Goal: Download file/media

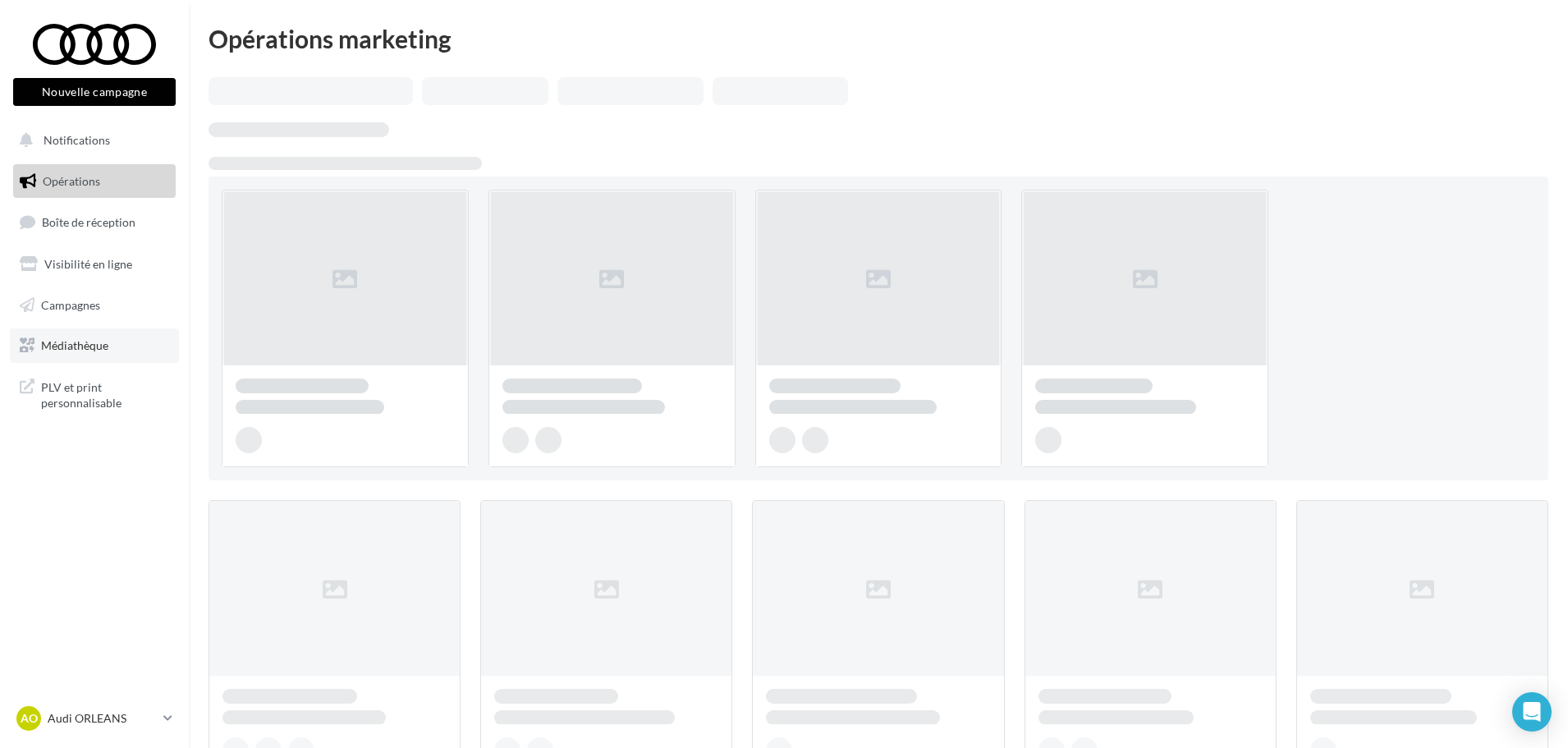
click at [80, 336] on link "Médiathèque" at bounding box center [94, 345] width 169 height 35
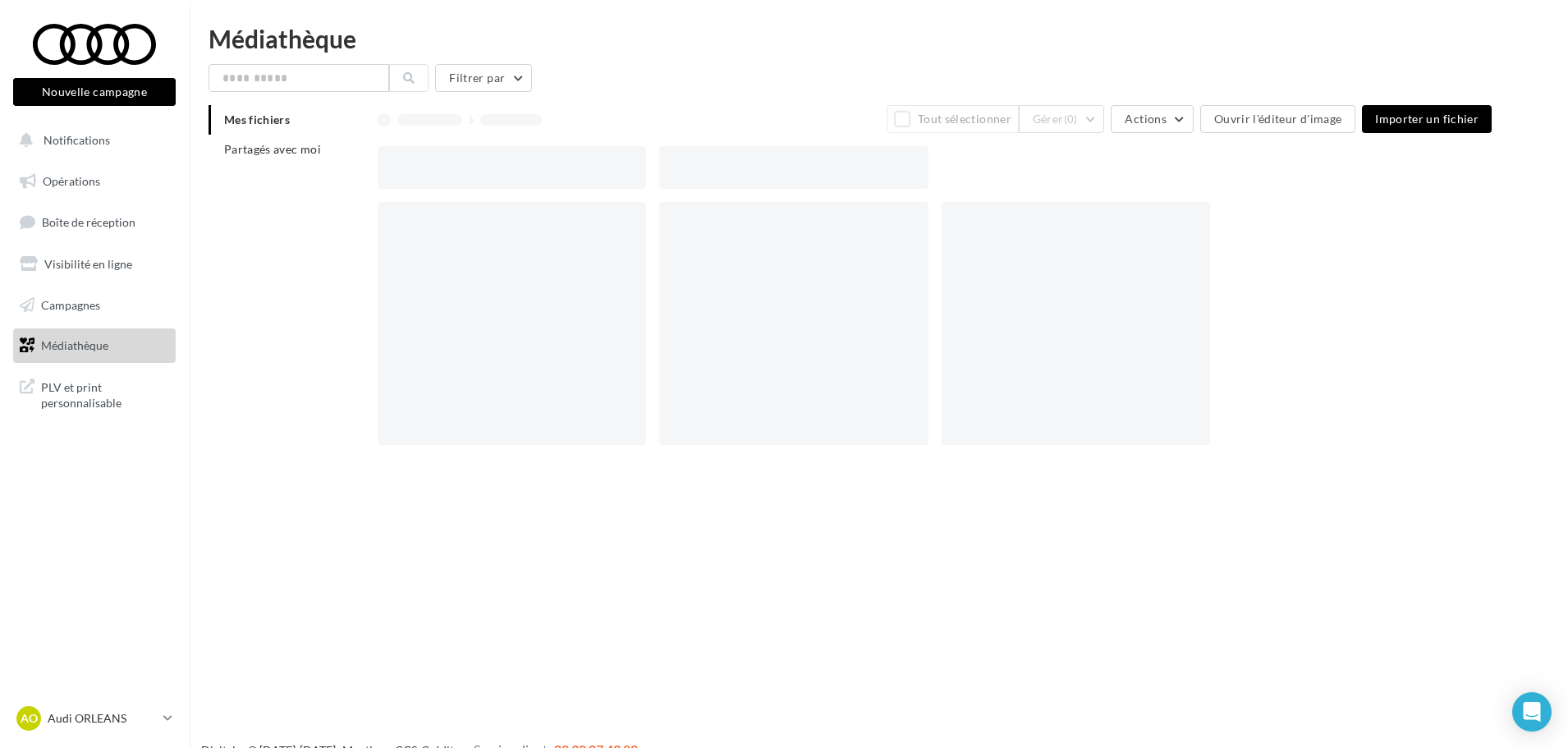
click at [297, 160] on li "Partagés avec moi" at bounding box center [286, 149] width 156 height 30
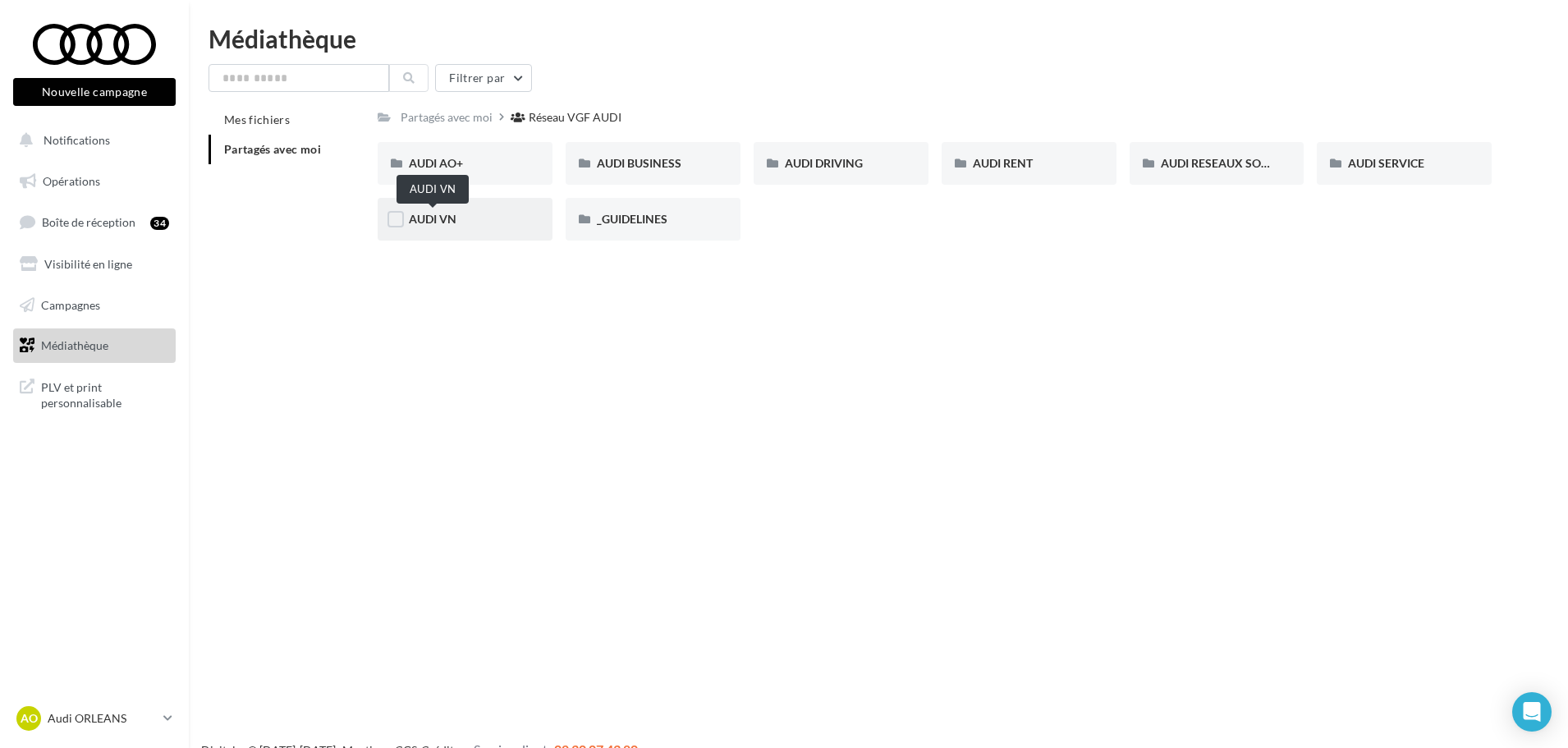
click at [449, 218] on span "AUDI VN" at bounding box center [432, 218] width 47 height 14
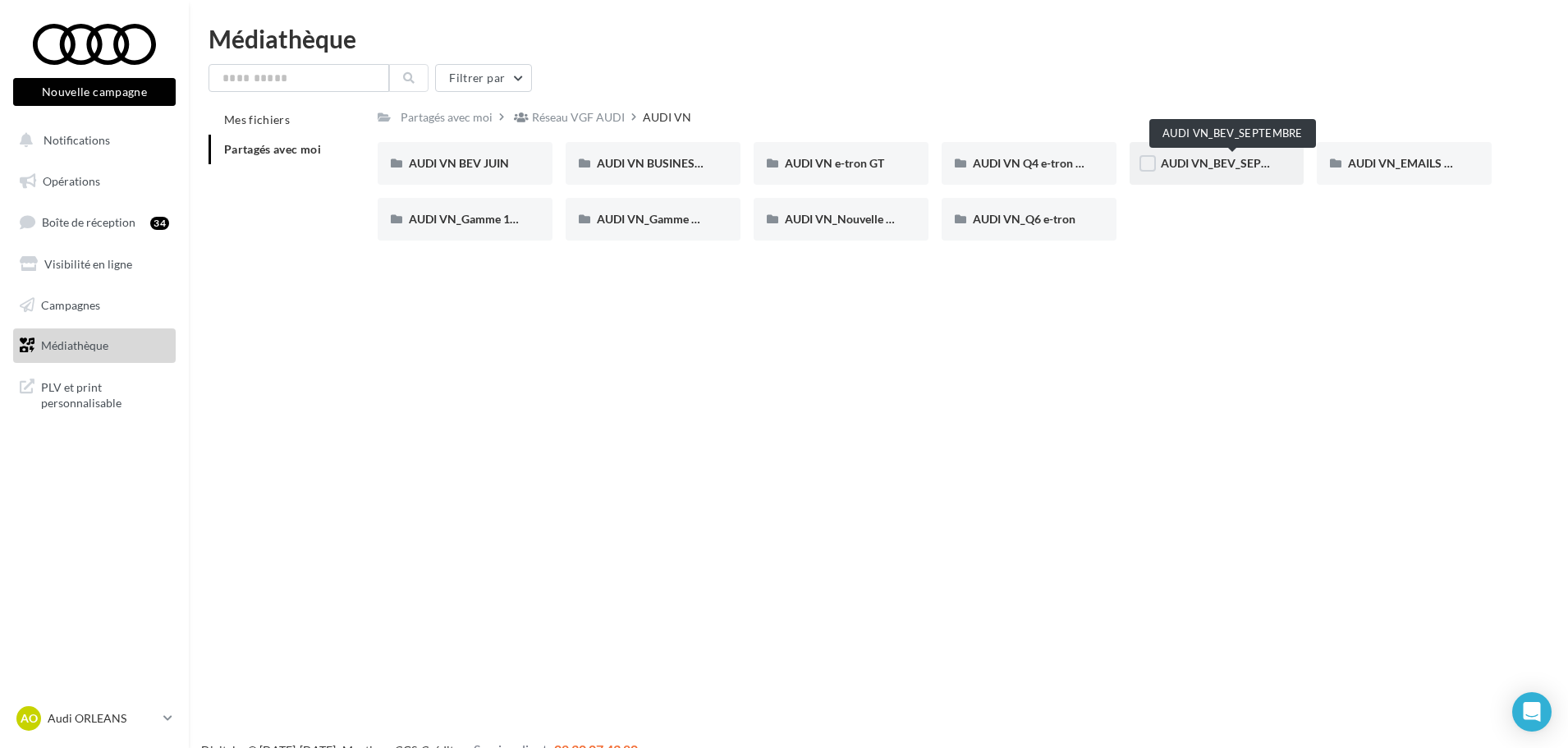
click at [1195, 167] on span "AUDI VN_BEV_SEPTEMBRE" at bounding box center [1233, 163] width 145 height 14
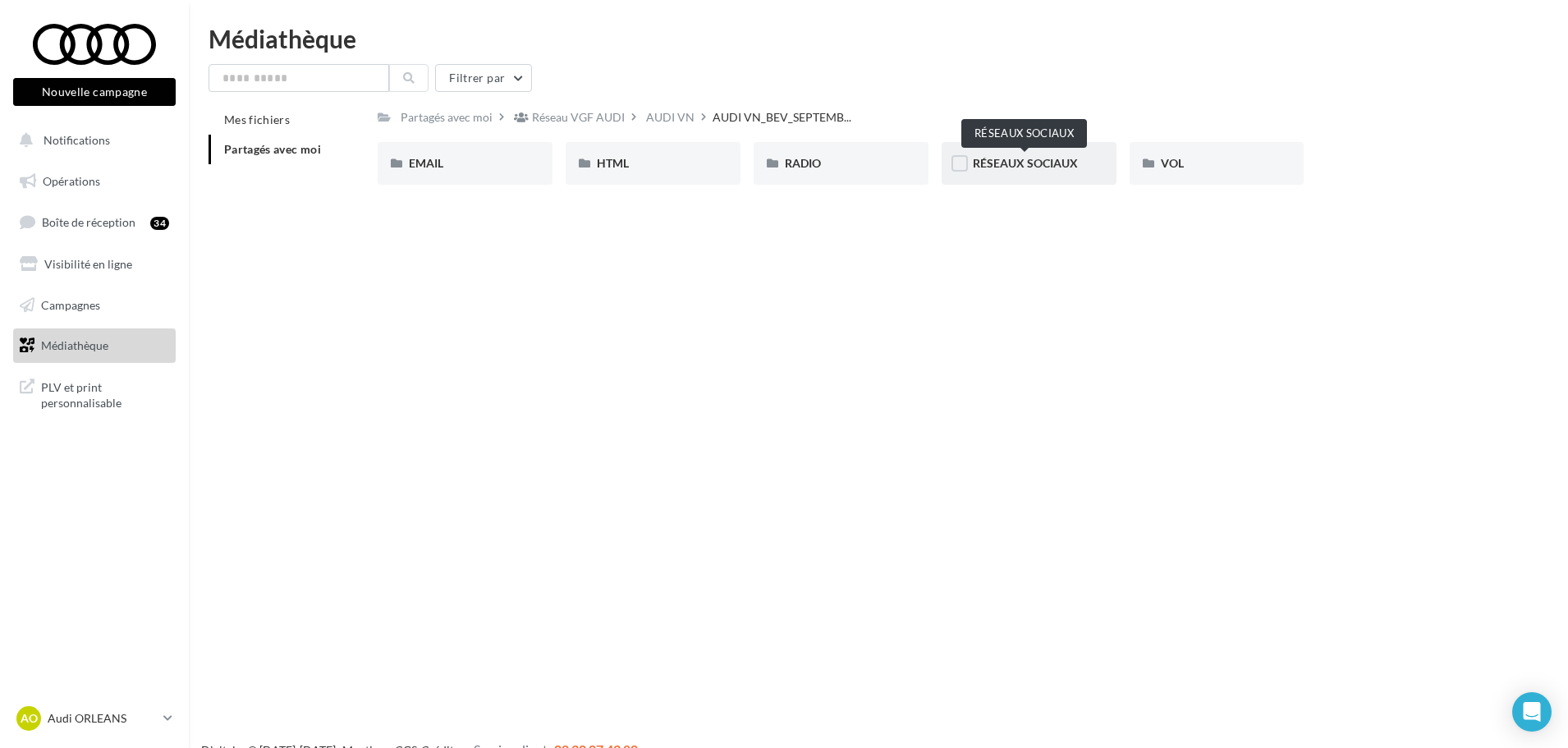
click at [1056, 158] on span "RÉSEAUX SOCIAUX" at bounding box center [1025, 163] width 105 height 14
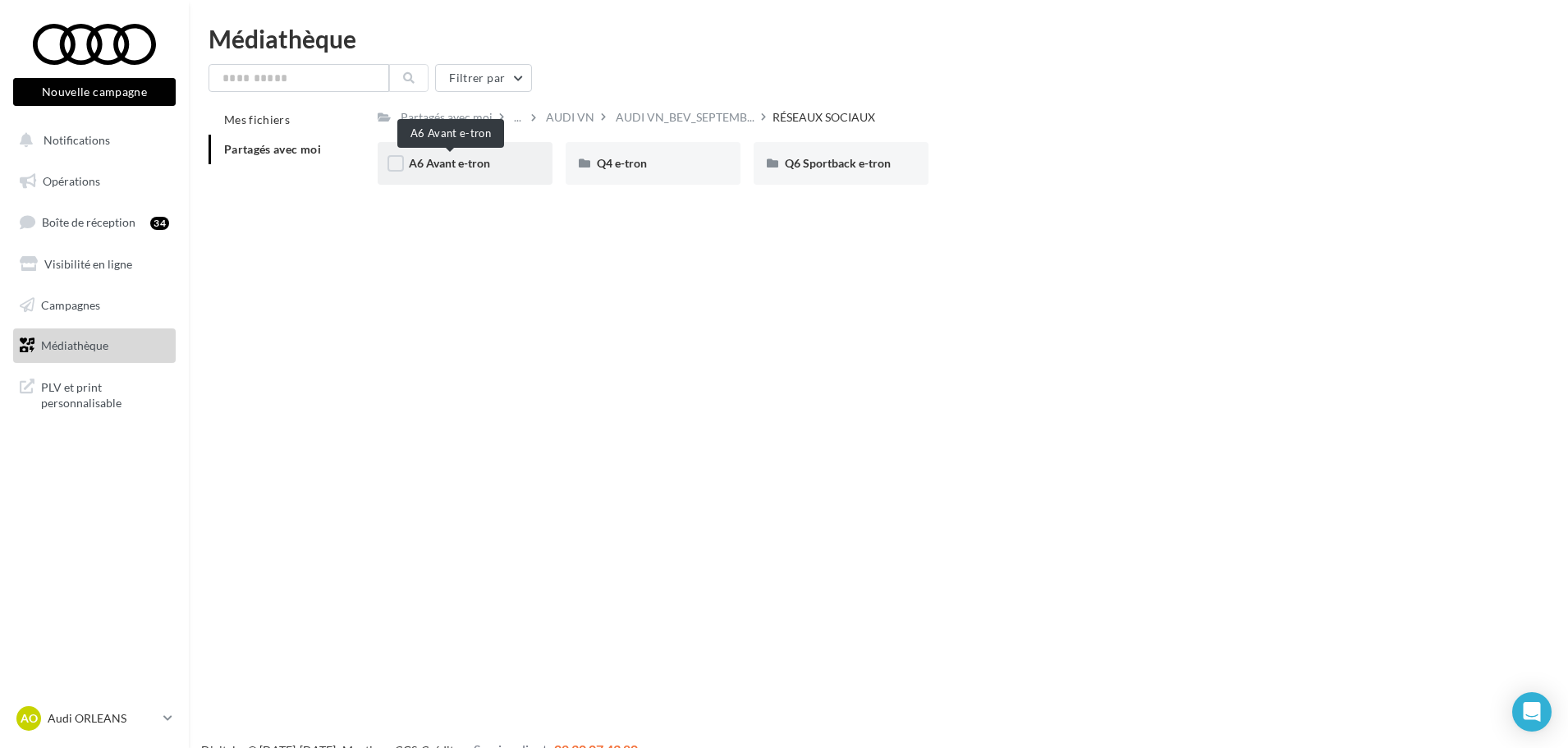
click at [464, 158] on span "A6 Avant e-tron" at bounding box center [449, 163] width 81 height 14
click at [749, 118] on div "RÉSEAUX SOCIAUX" at bounding box center [757, 116] width 103 height 16
click at [636, 168] on span "Q4 e-tron" at bounding box center [621, 163] width 50 height 14
click at [667, 164] on div "POST LINK" at bounding box center [652, 163] width 112 height 16
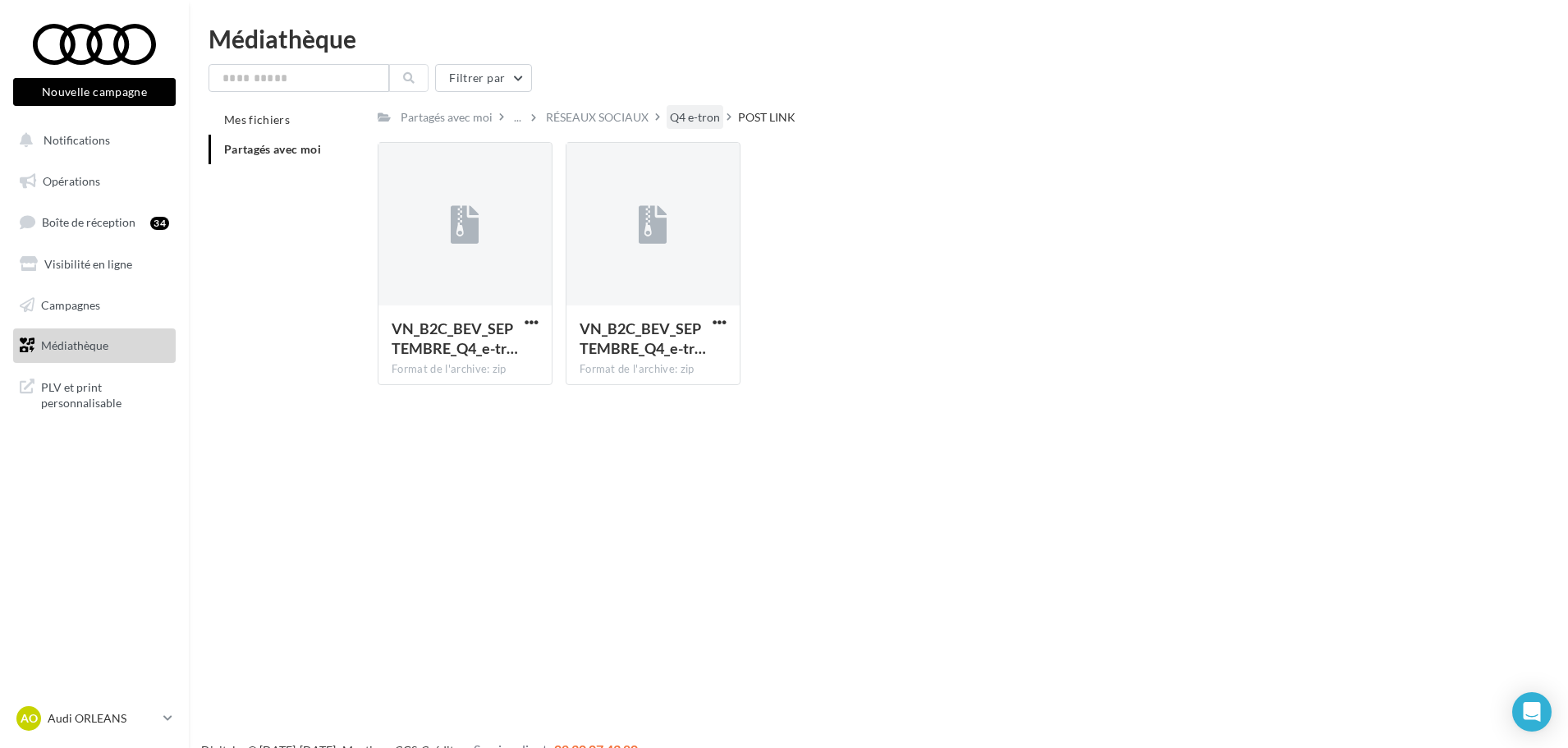
click at [701, 114] on div "Q4 e-tron" at bounding box center [694, 116] width 50 height 16
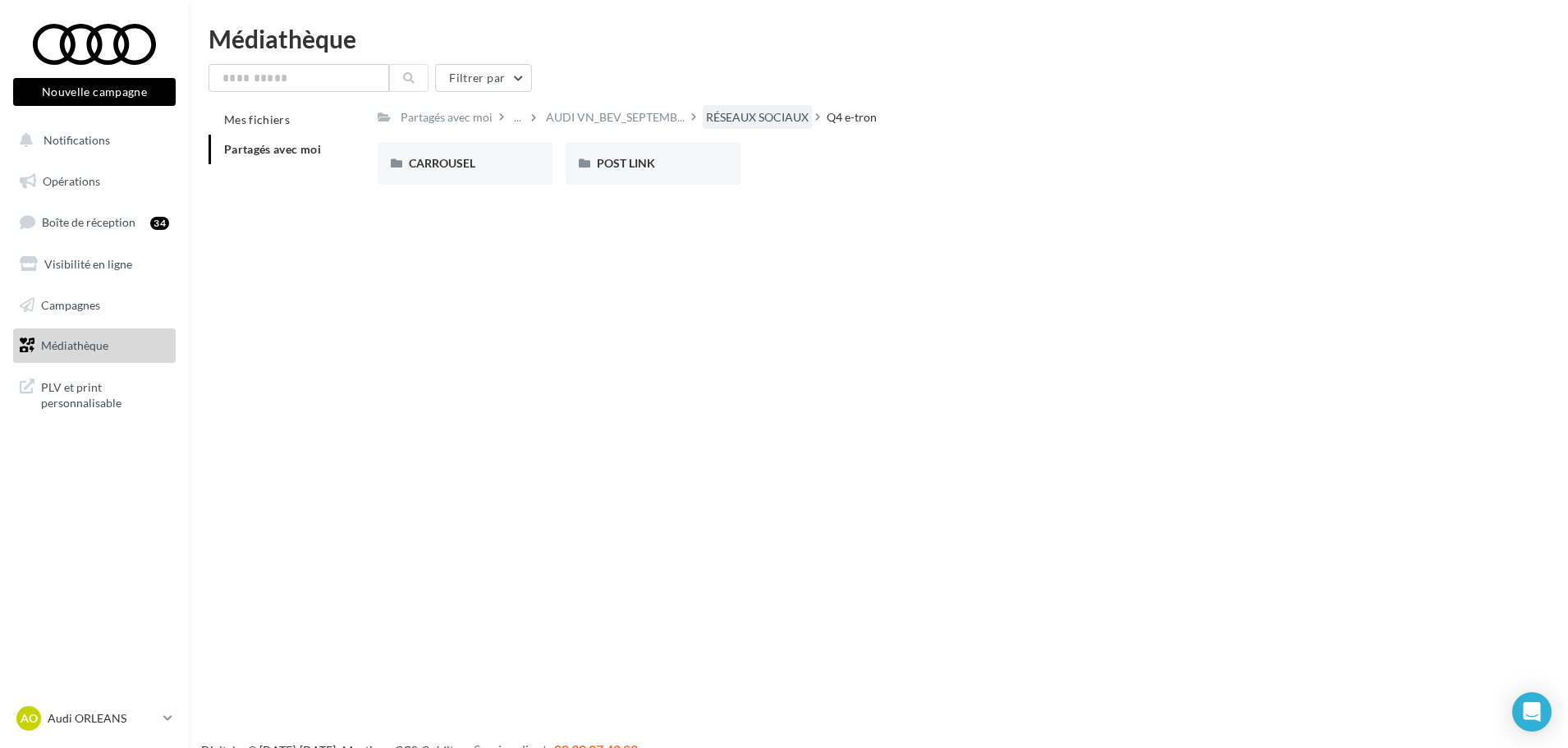
click at [754, 118] on div "RÉSEAUX SOCIAUX" at bounding box center [757, 116] width 103 height 16
click at [896, 167] on div "Q6 Sportback e-tron" at bounding box center [840, 163] width 112 height 16
click at [499, 162] on div "CARROUSEL" at bounding box center [464, 163] width 112 height 16
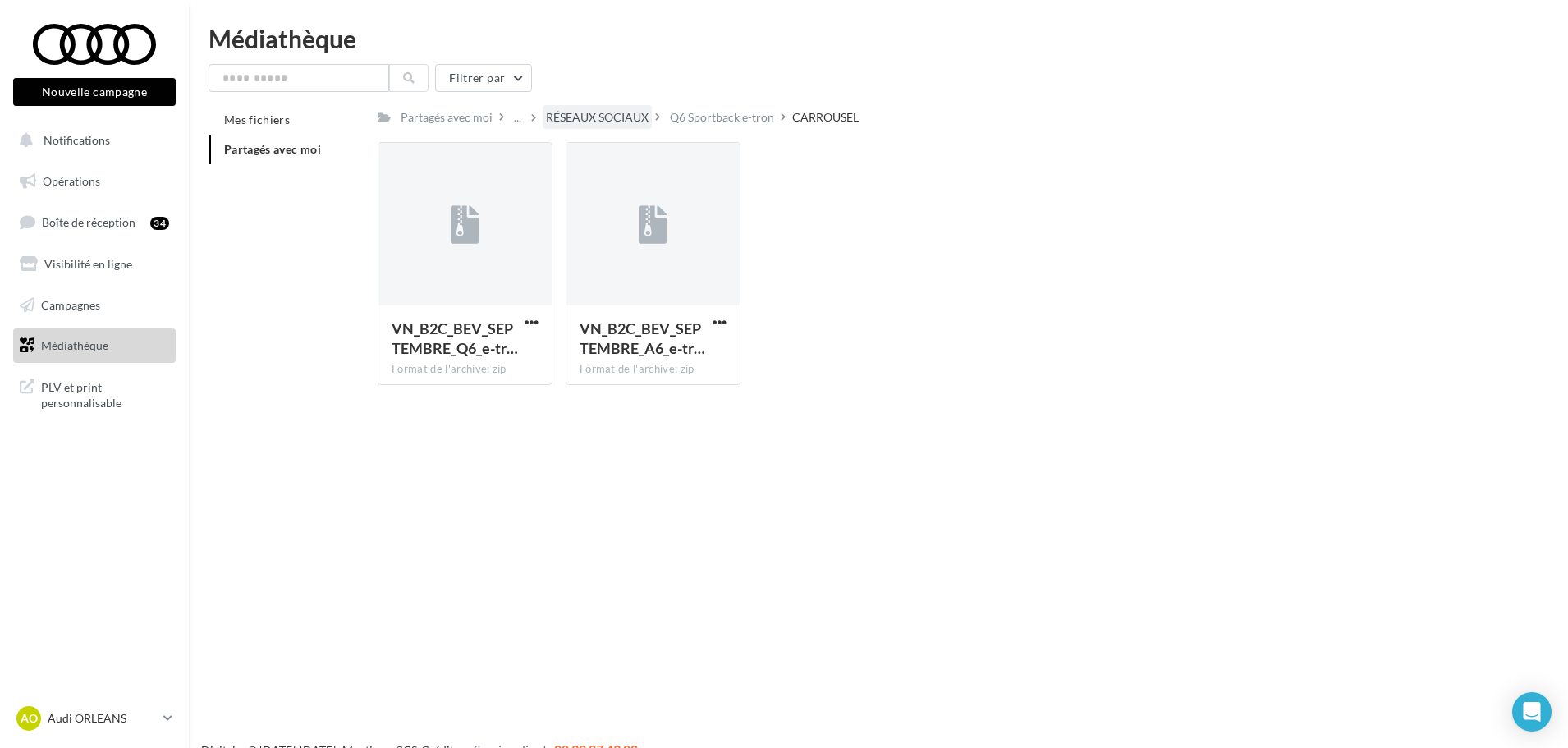
click at [604, 109] on div "RÉSEAUX SOCIAUX" at bounding box center [597, 116] width 103 height 16
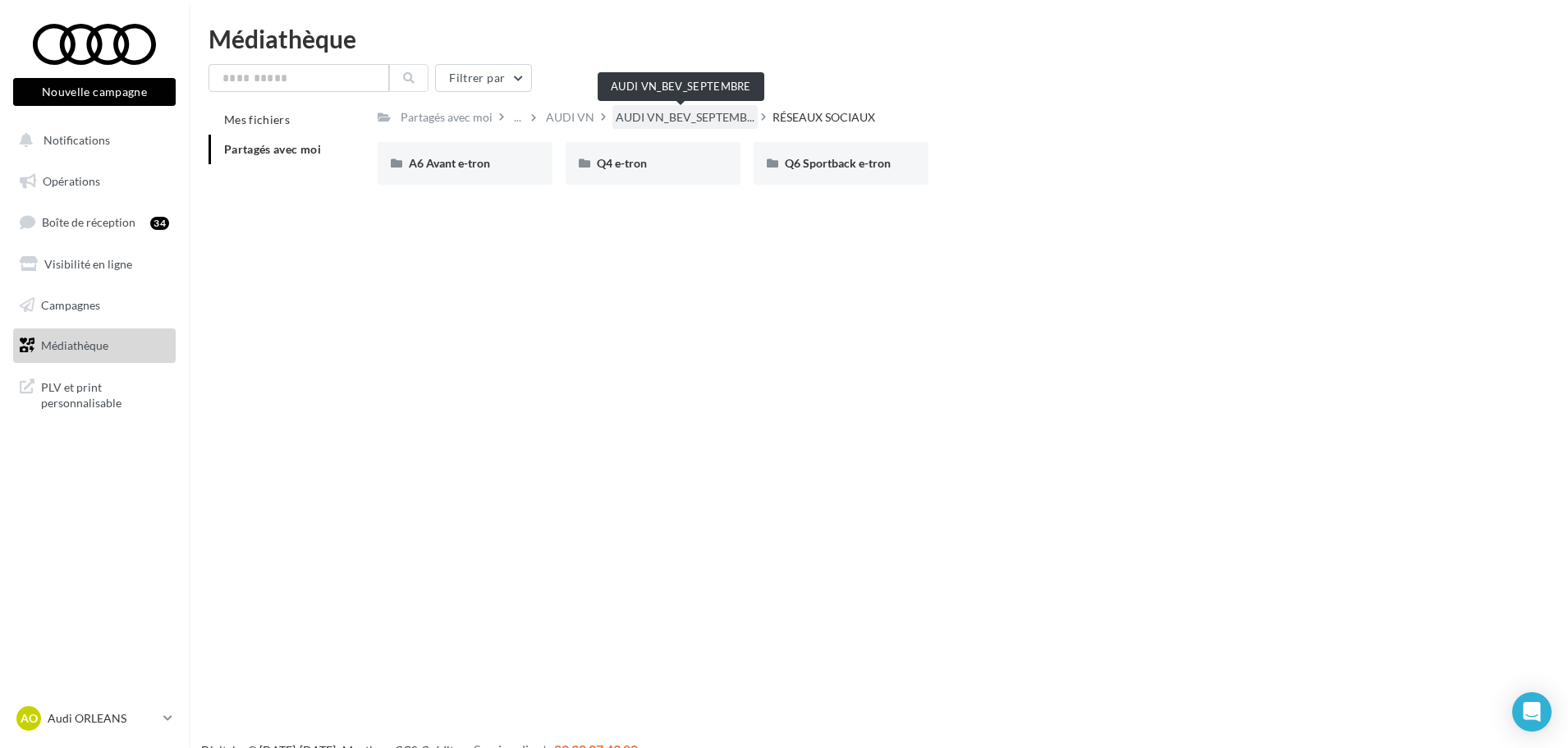
click at [685, 118] on span "AUDI VN_BEV_SEPTEMB..." at bounding box center [685, 116] width 139 height 16
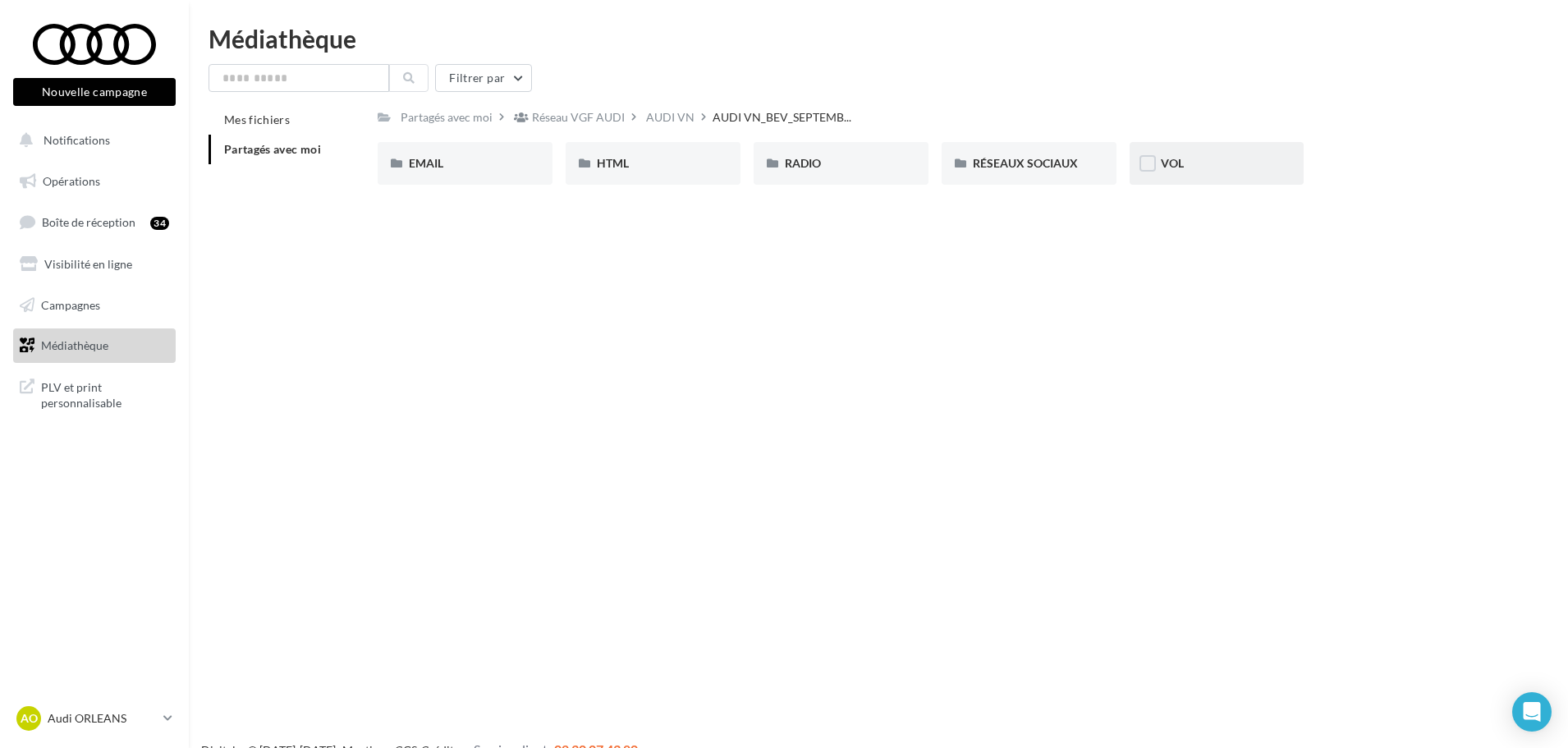
click at [1176, 165] on span "VOL" at bounding box center [1172, 163] width 23 height 14
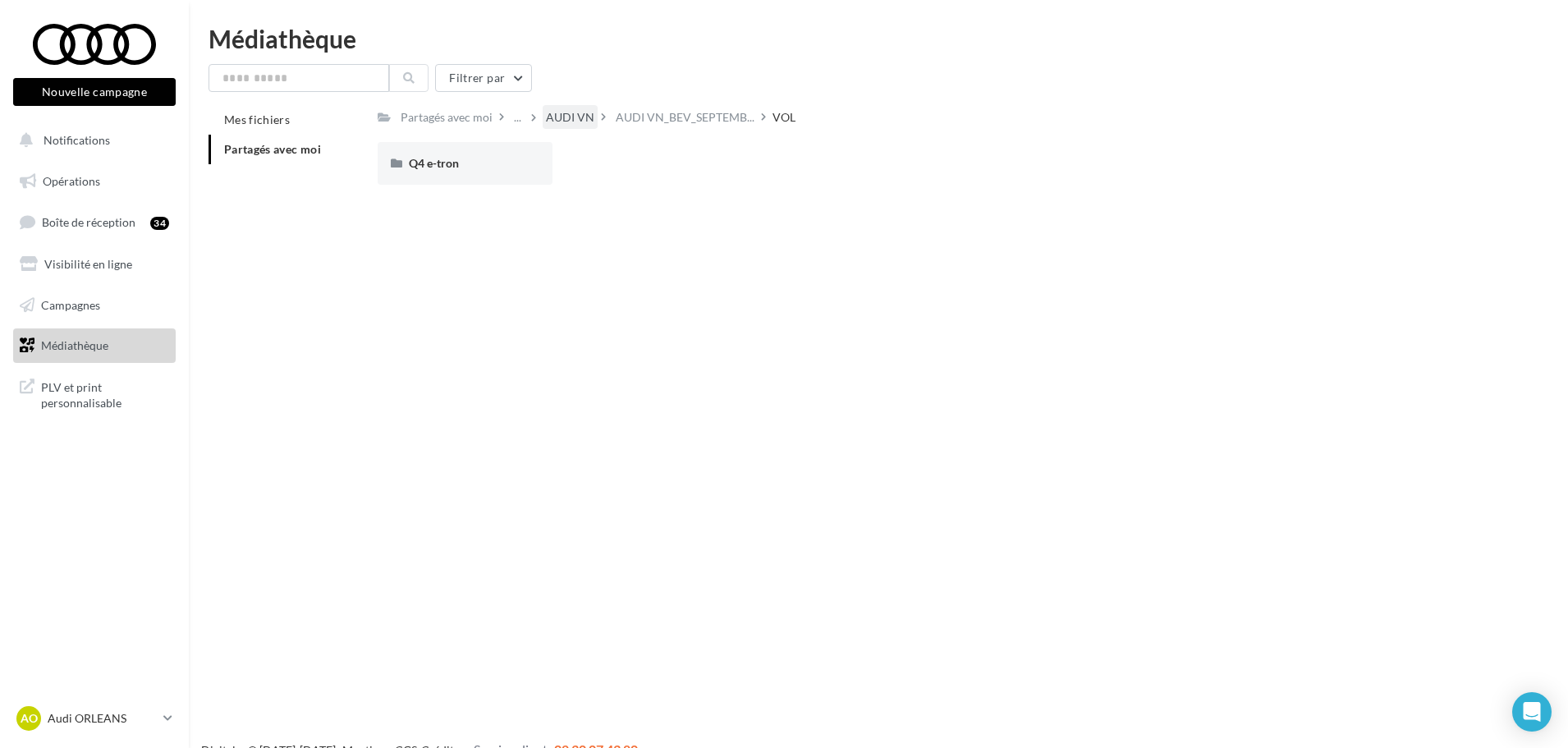
click at [569, 110] on div "AUDI VN" at bounding box center [569, 116] width 48 height 16
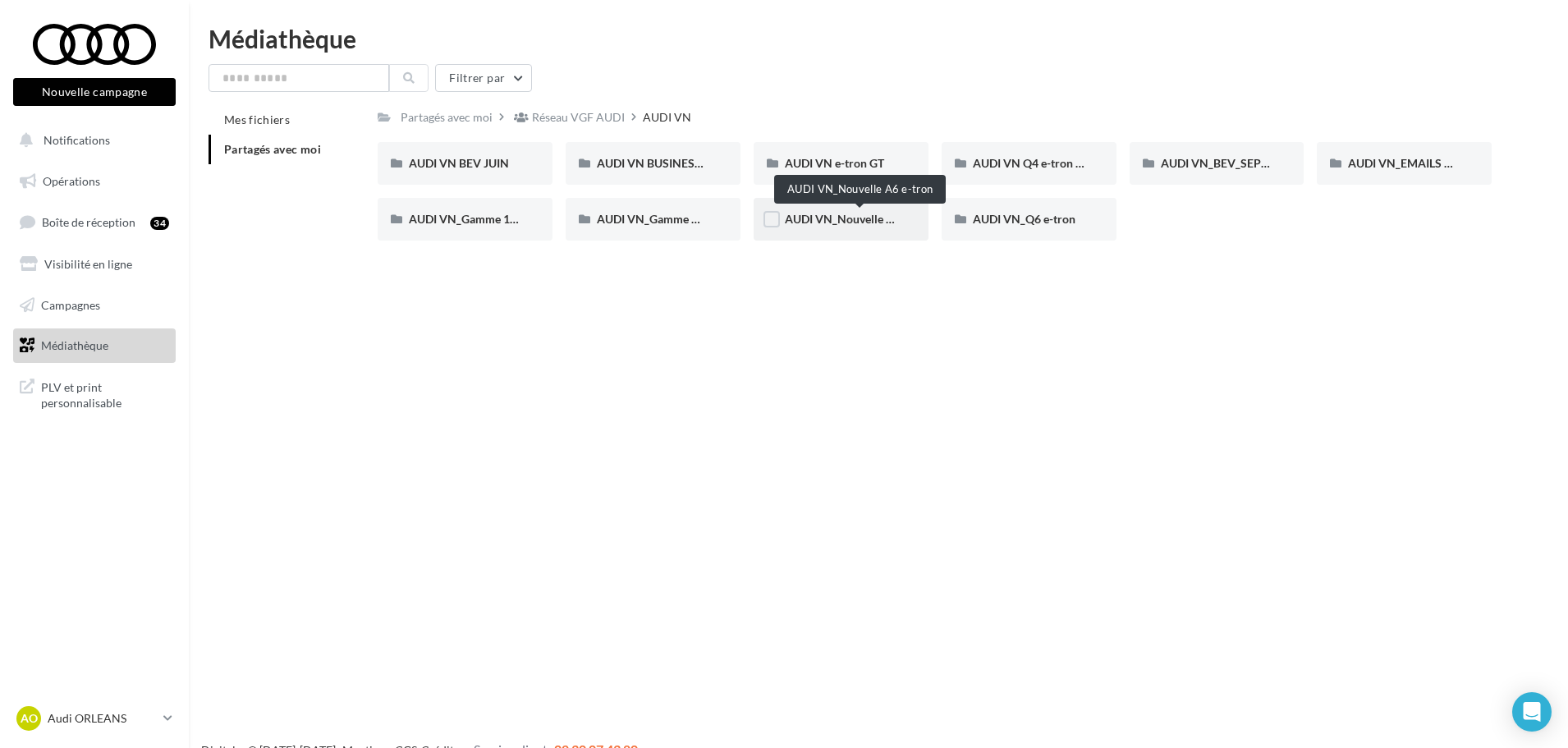
click at [857, 218] on span "AUDI VN_Nouvelle A6 e-tron" at bounding box center [860, 218] width 150 height 14
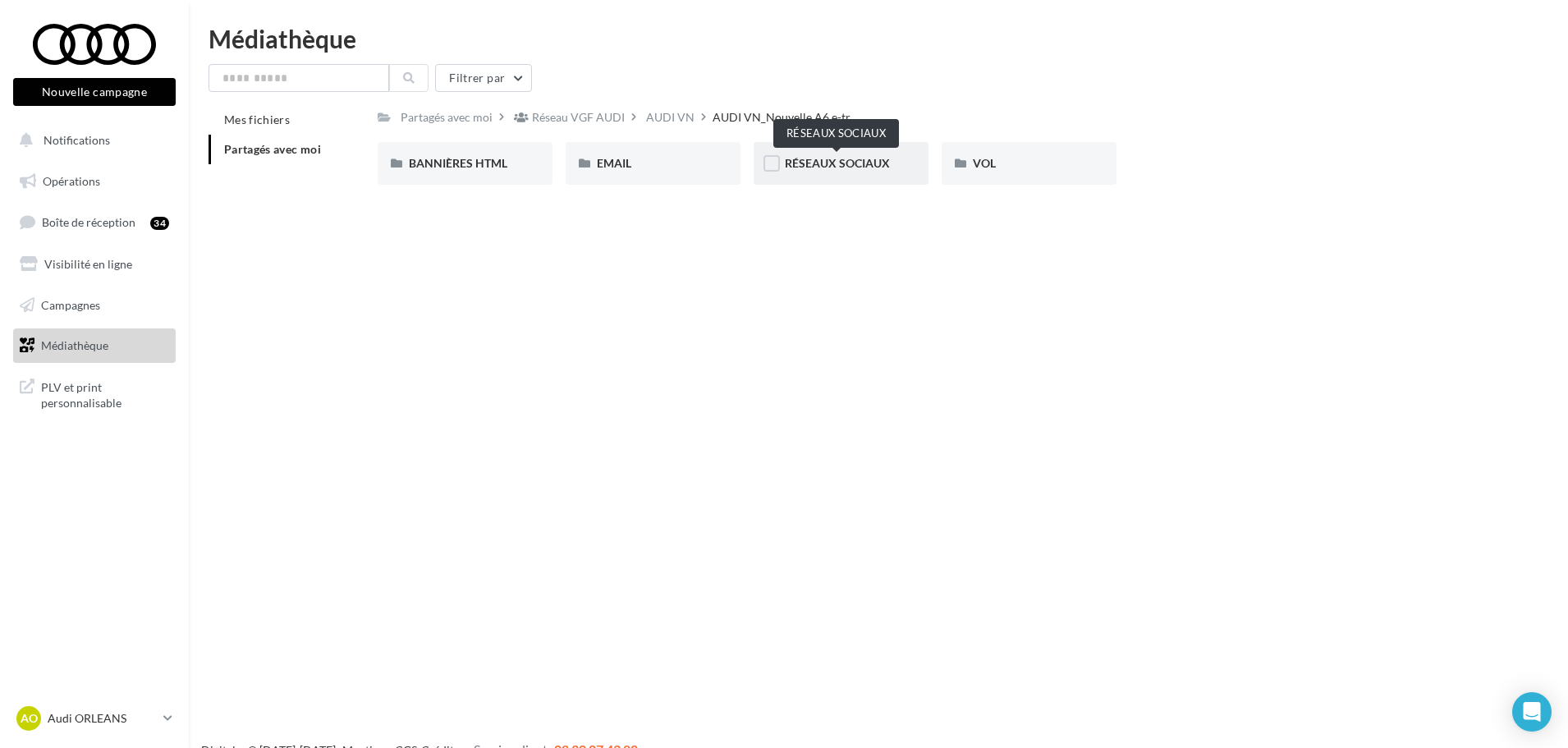
click at [844, 170] on span "RÉSEAUX SOCIAUX" at bounding box center [837, 163] width 105 height 14
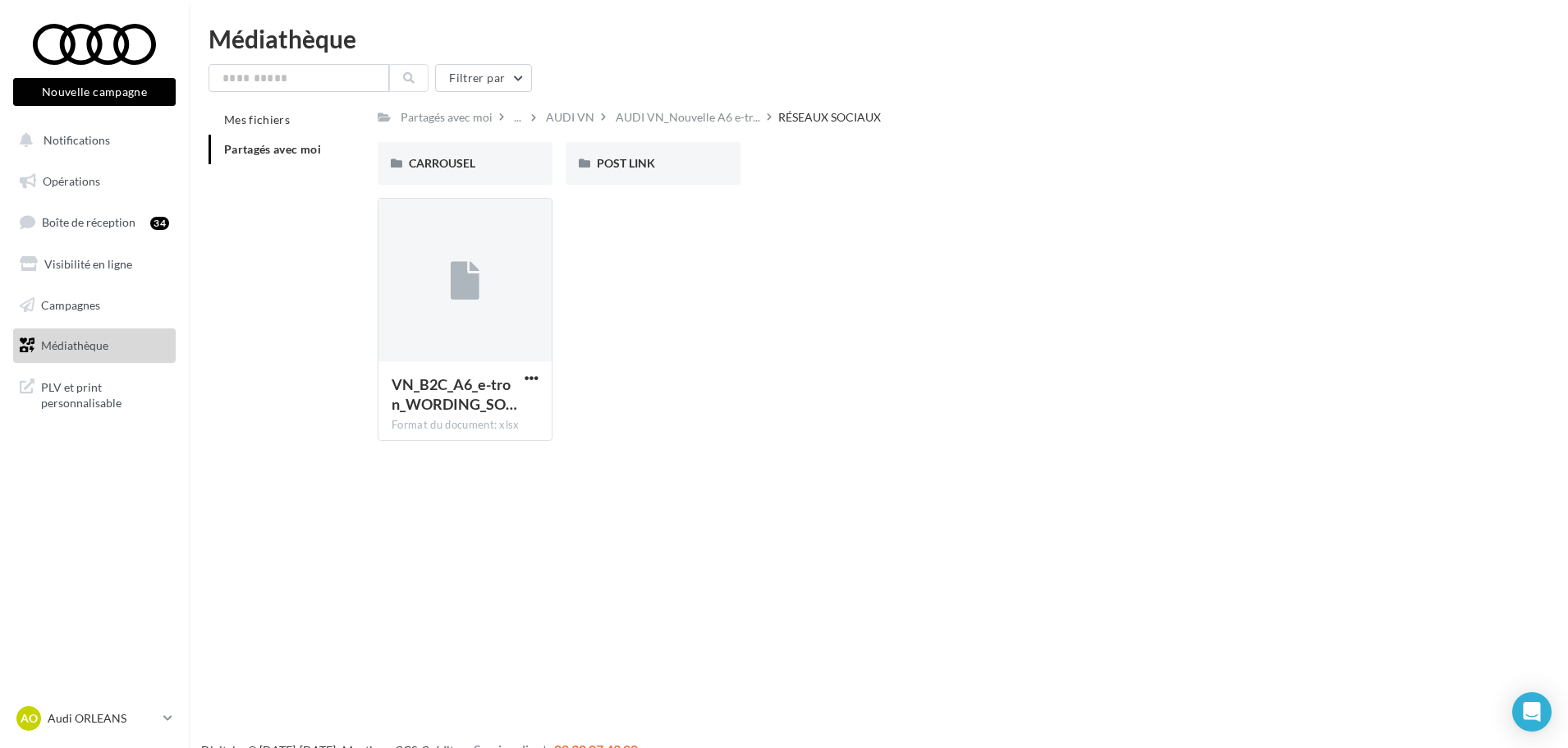
click at [557, 107] on div "AUDI VN" at bounding box center [570, 117] width 55 height 24
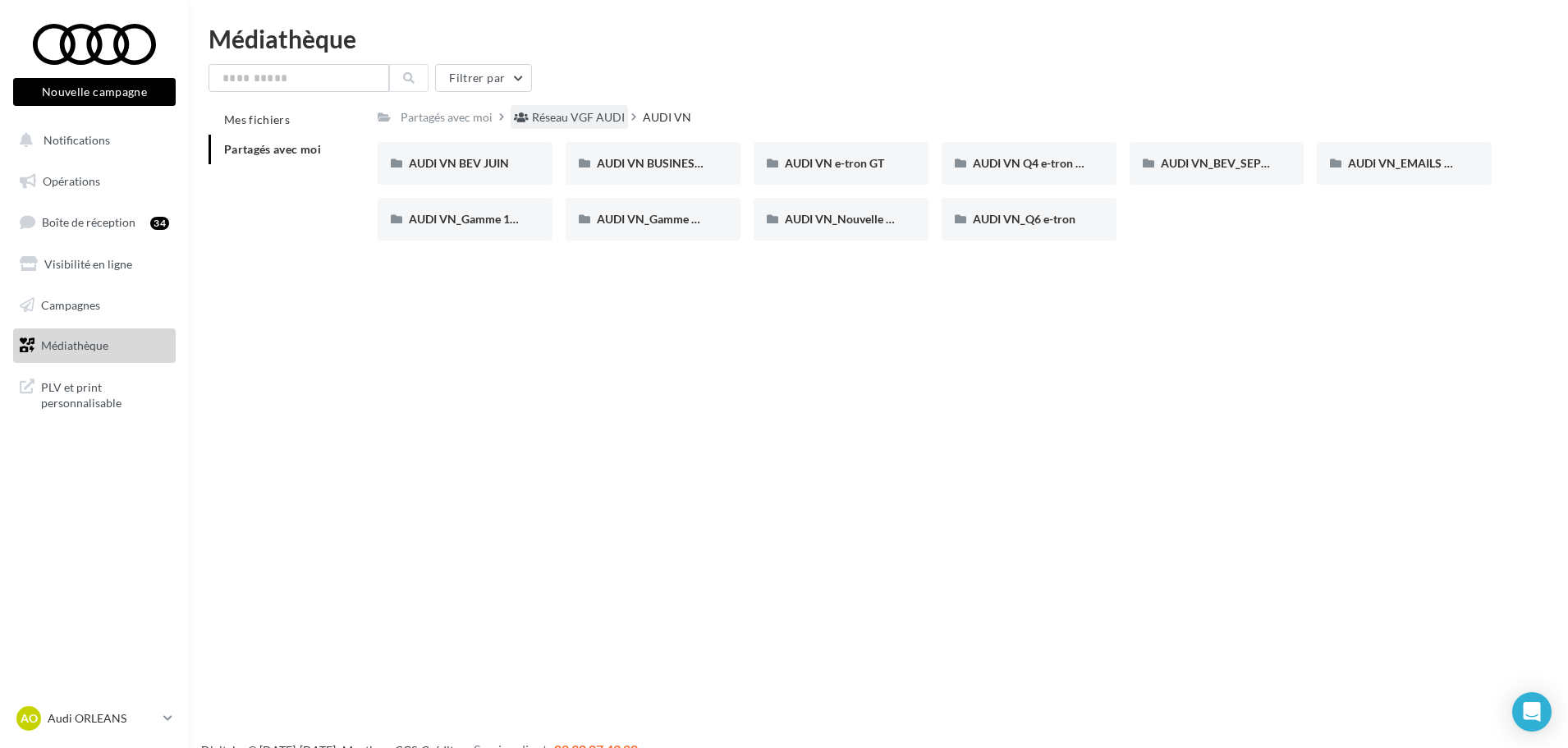
click at [598, 117] on div "Réseau VGF AUDI" at bounding box center [578, 116] width 93 height 16
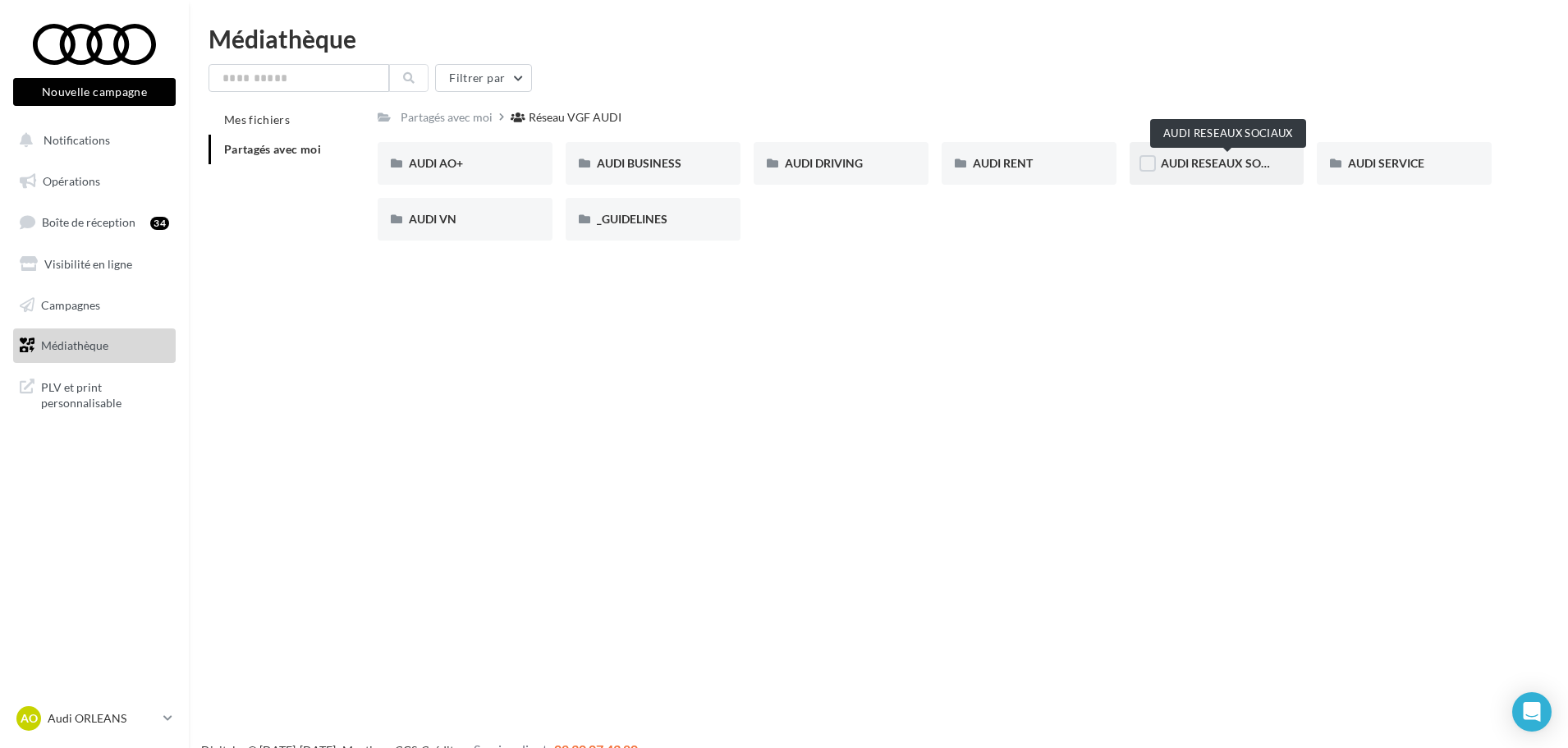
click at [1195, 165] on span "AUDI RESEAUX SOCIAUX" at bounding box center [1228, 163] width 136 height 14
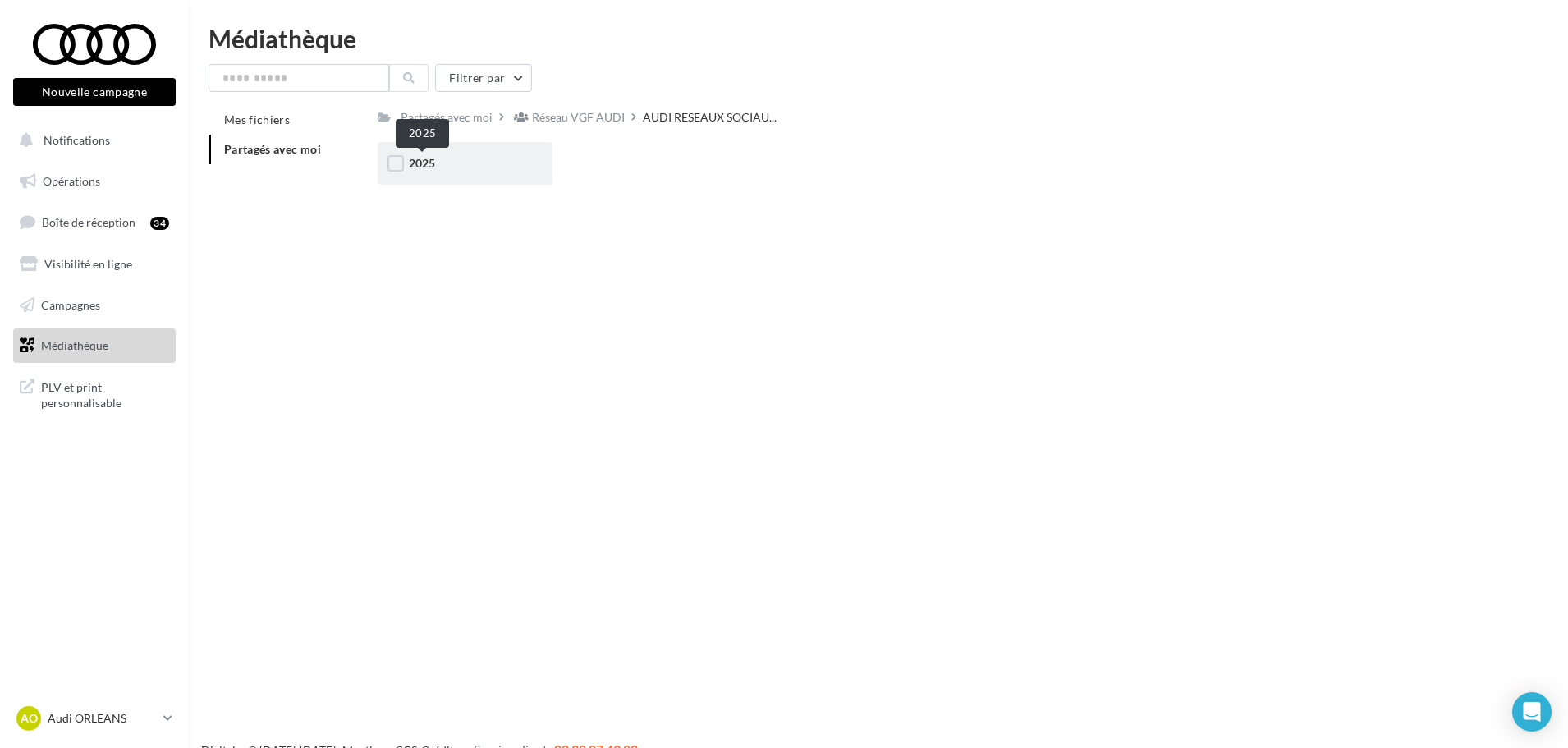
click at [425, 160] on span "2025" at bounding box center [422, 163] width 26 height 14
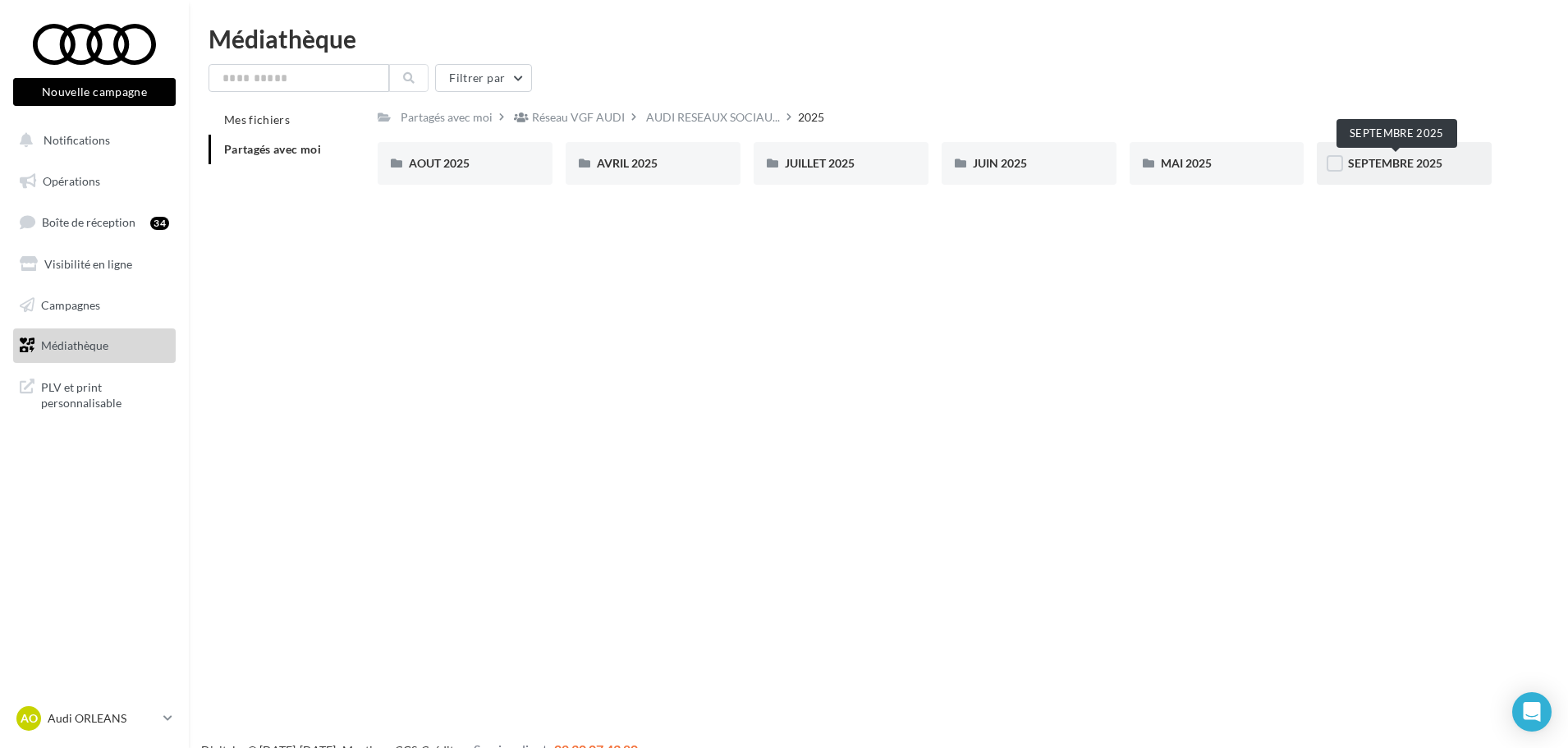
click at [1378, 164] on span "SEPTEMBRE 2025" at bounding box center [1395, 163] width 94 height 14
click at [453, 153] on div "A.Taquet - Post #2 Audi RS6" at bounding box center [464, 163] width 175 height 43
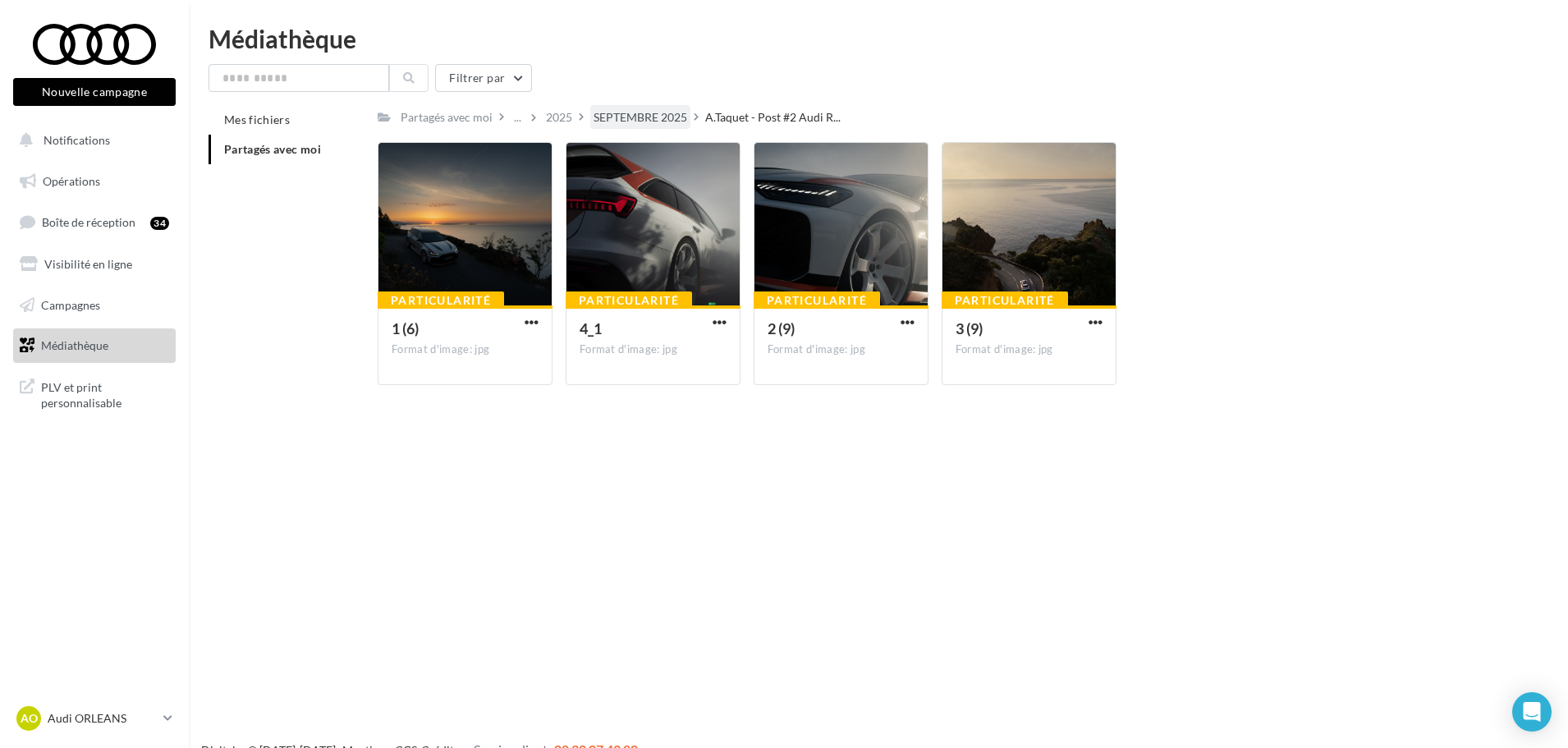
click at [660, 116] on div "SEPTEMBRE 2025" at bounding box center [640, 116] width 94 height 16
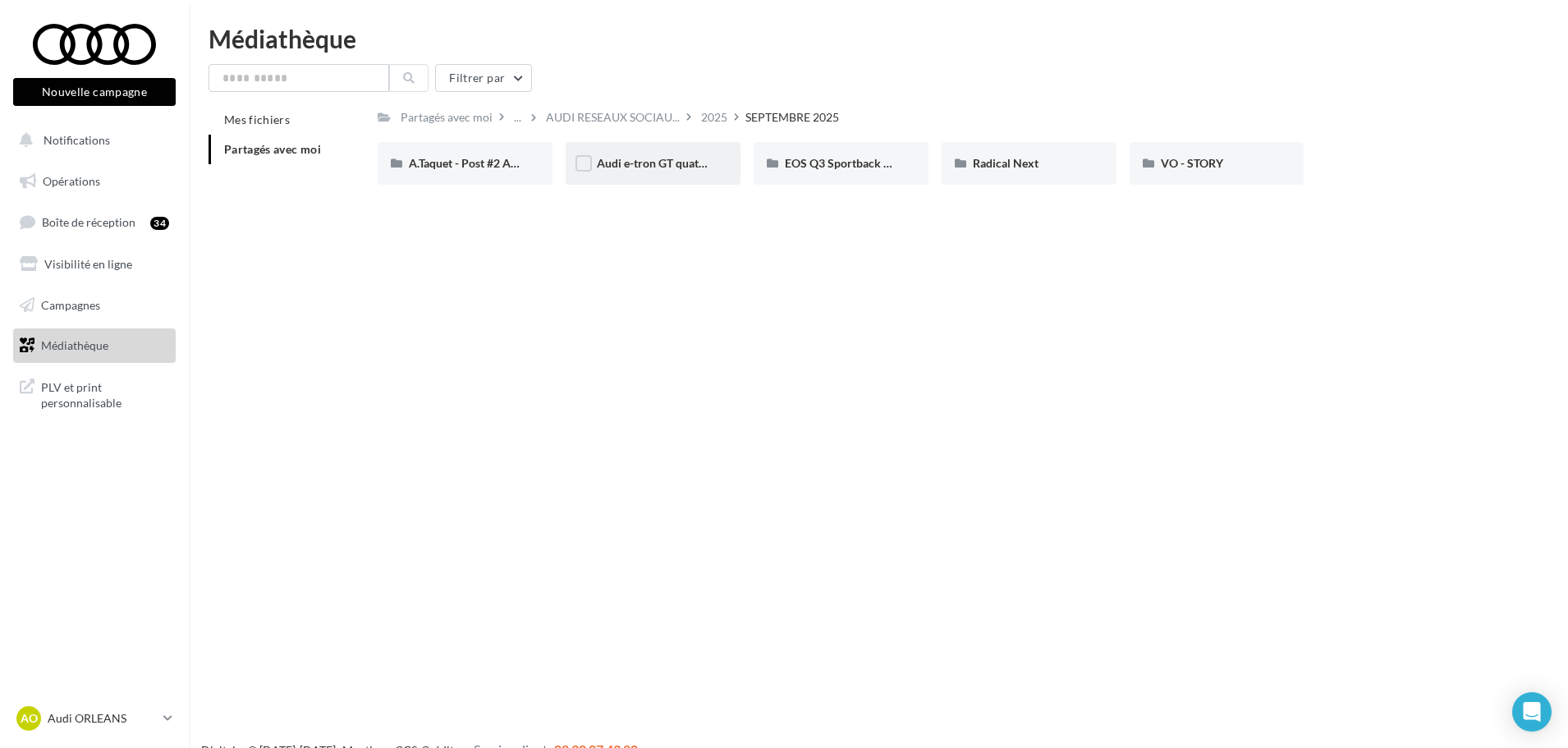
click at [663, 163] on span "Audi e-tron GT quattro" at bounding box center [655, 163] width 117 height 14
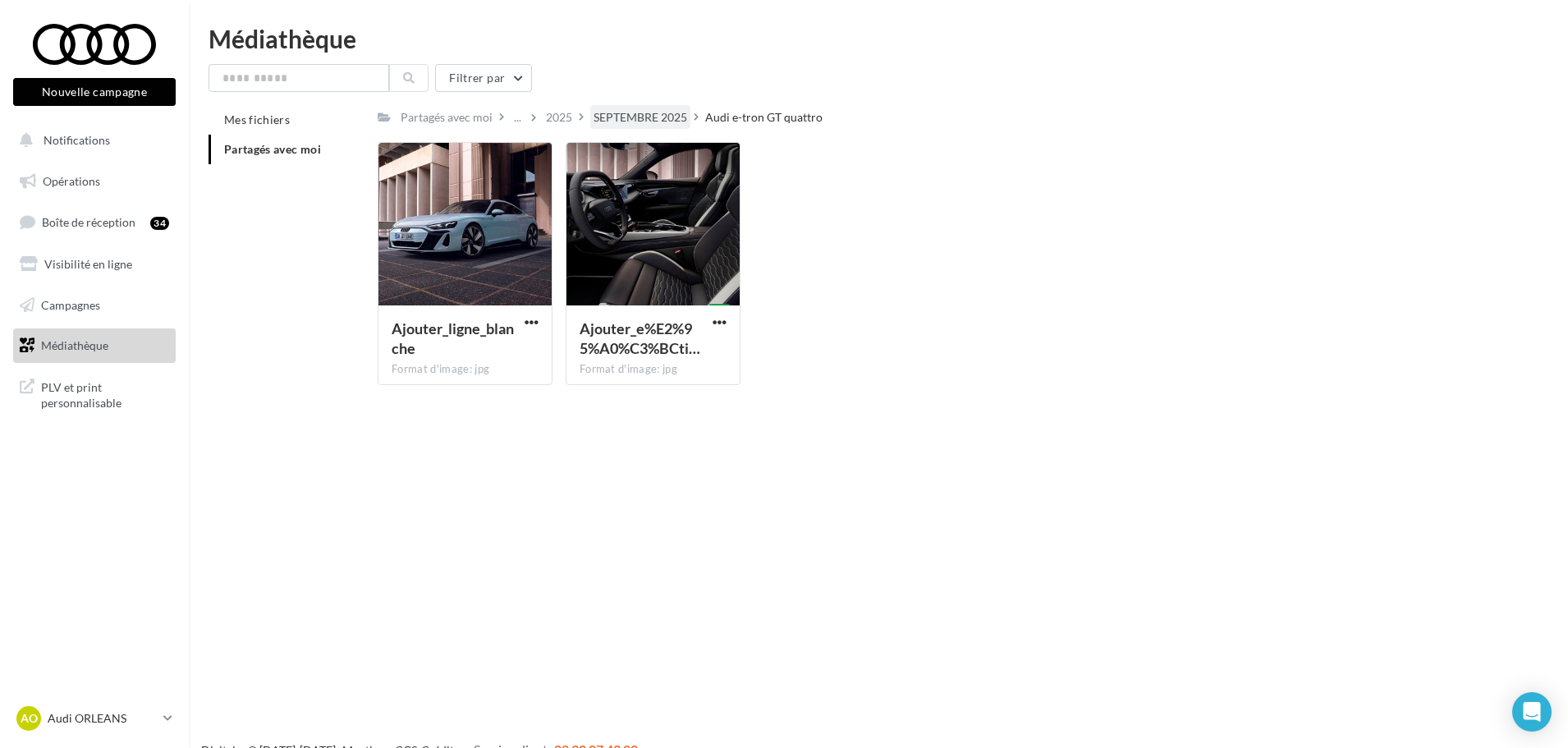
click at [667, 112] on div "SEPTEMBRE 2025" at bounding box center [640, 116] width 94 height 16
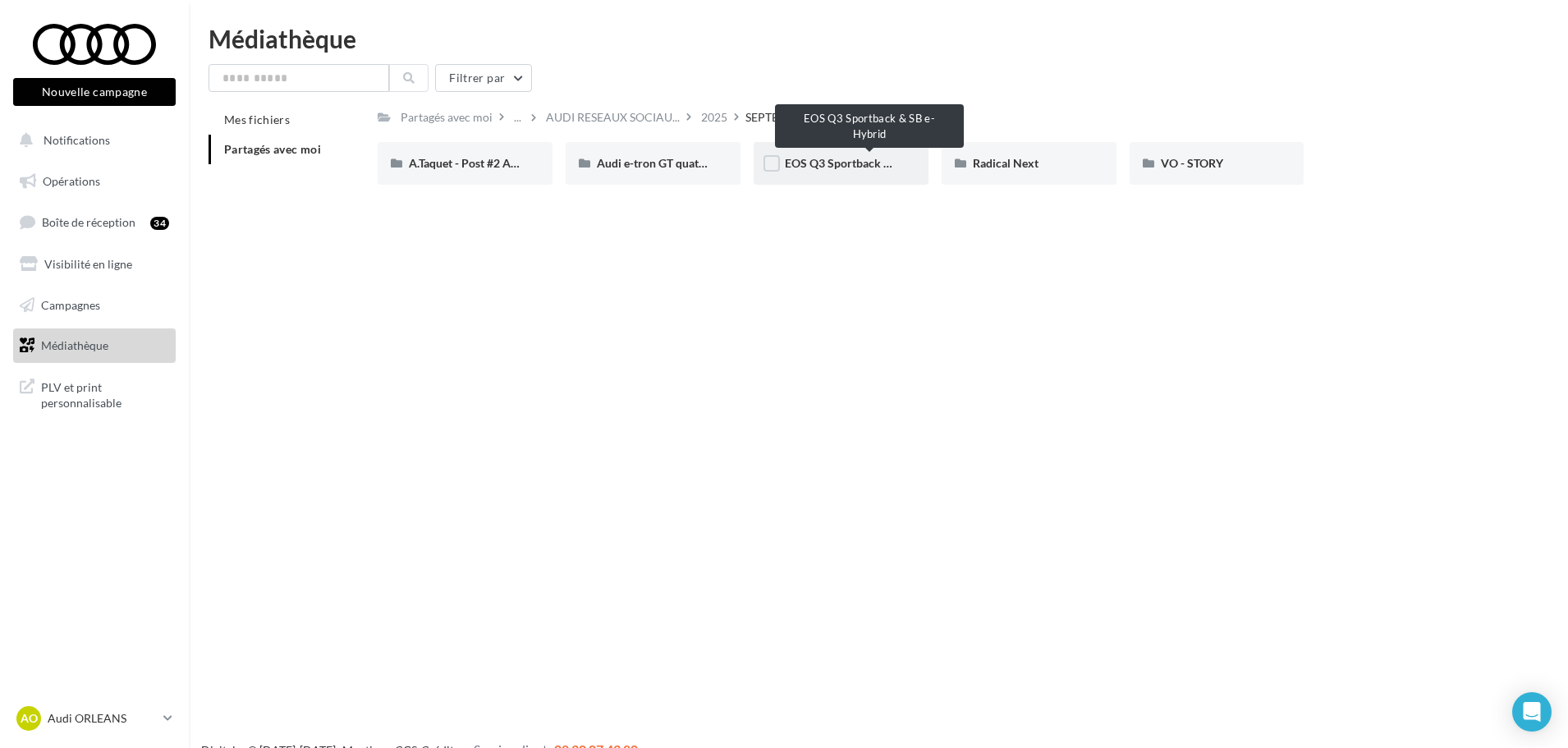
click at [853, 163] on span "EOS Q3 Sportback & SB e-Hybrid" at bounding box center [870, 163] width 171 height 14
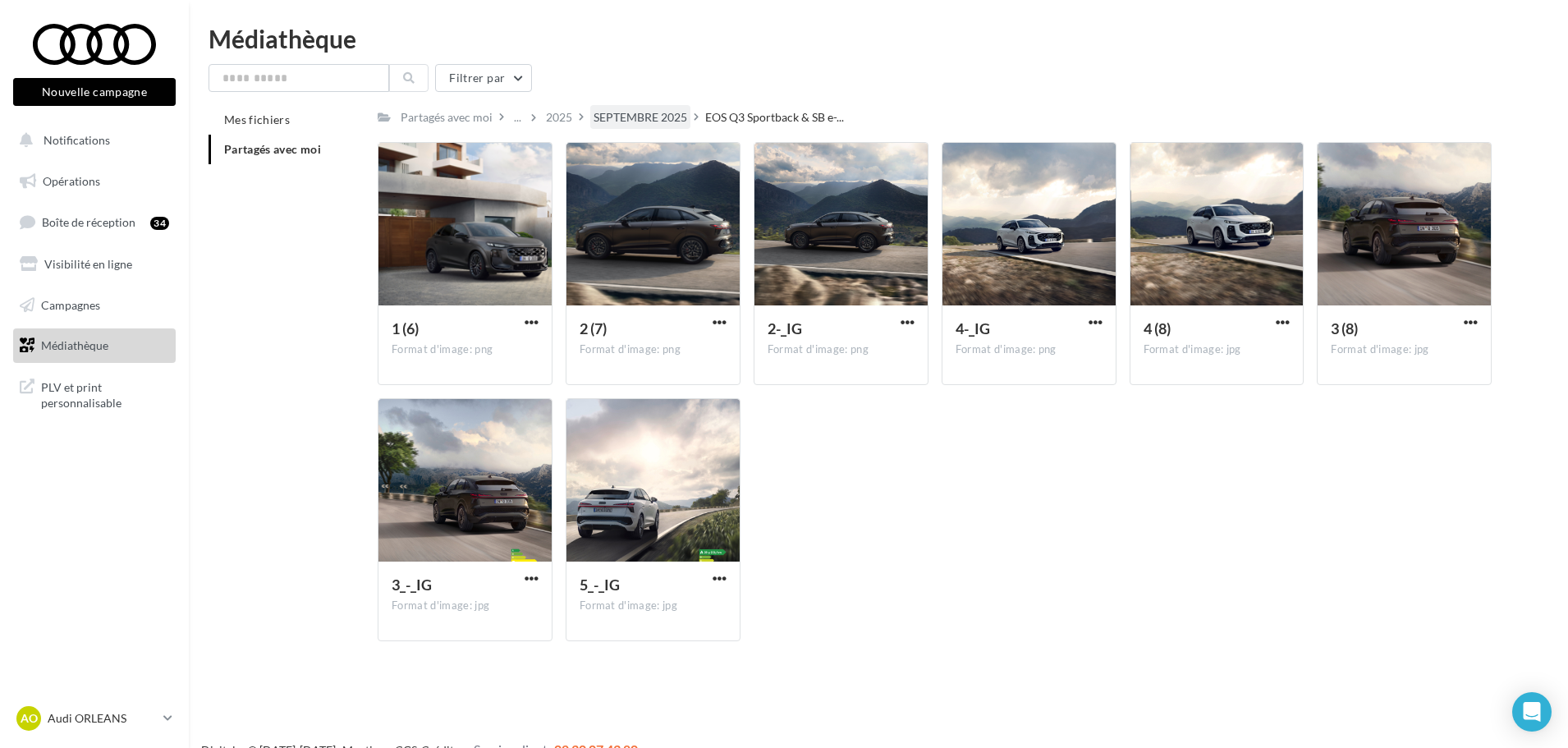
click at [624, 110] on div "SEPTEMBRE 2025" at bounding box center [640, 116] width 94 height 16
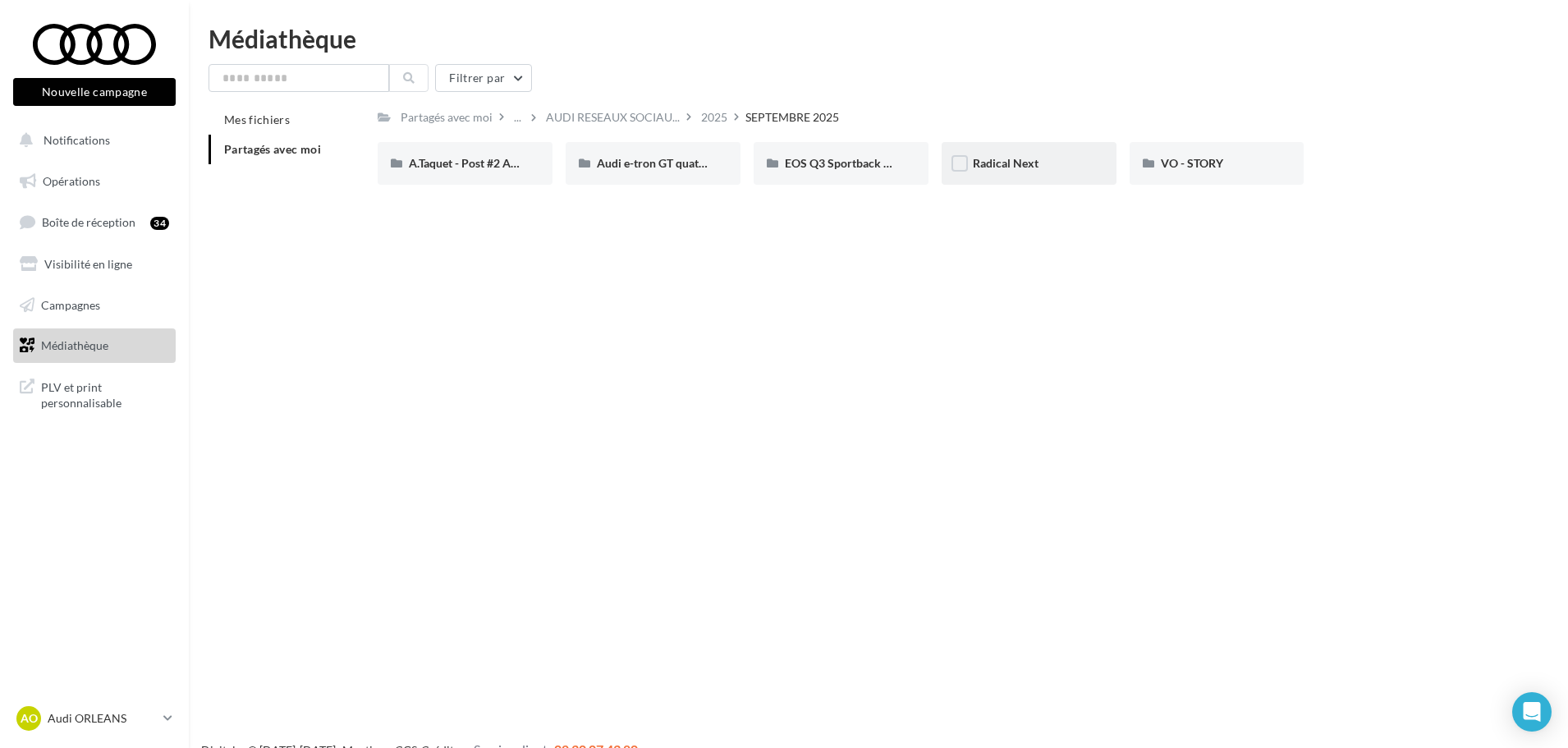
click at [986, 177] on div "Radical Next" at bounding box center [1028, 163] width 175 height 43
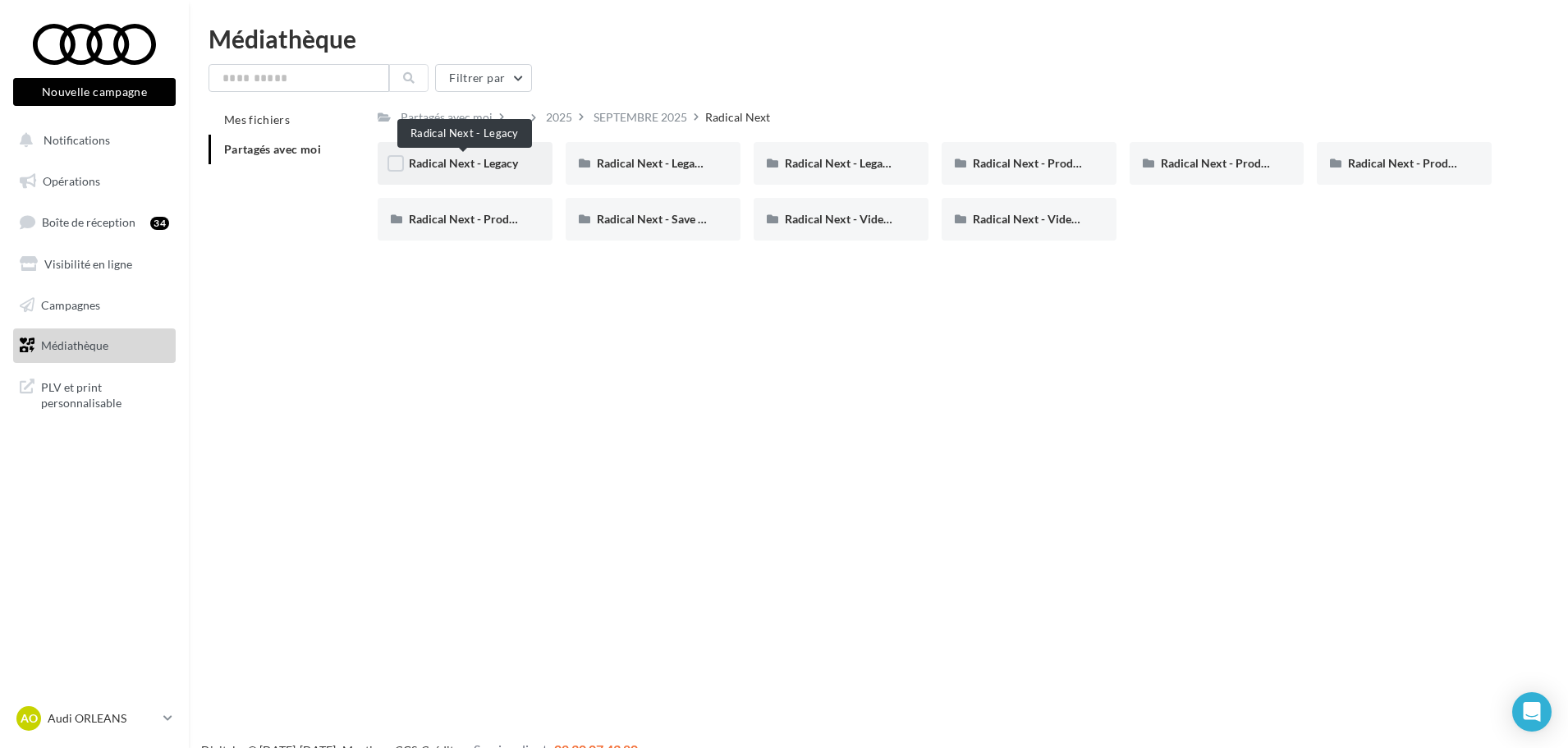
click at [446, 167] on span "Radical Next - Legacy" at bounding box center [463, 163] width 109 height 14
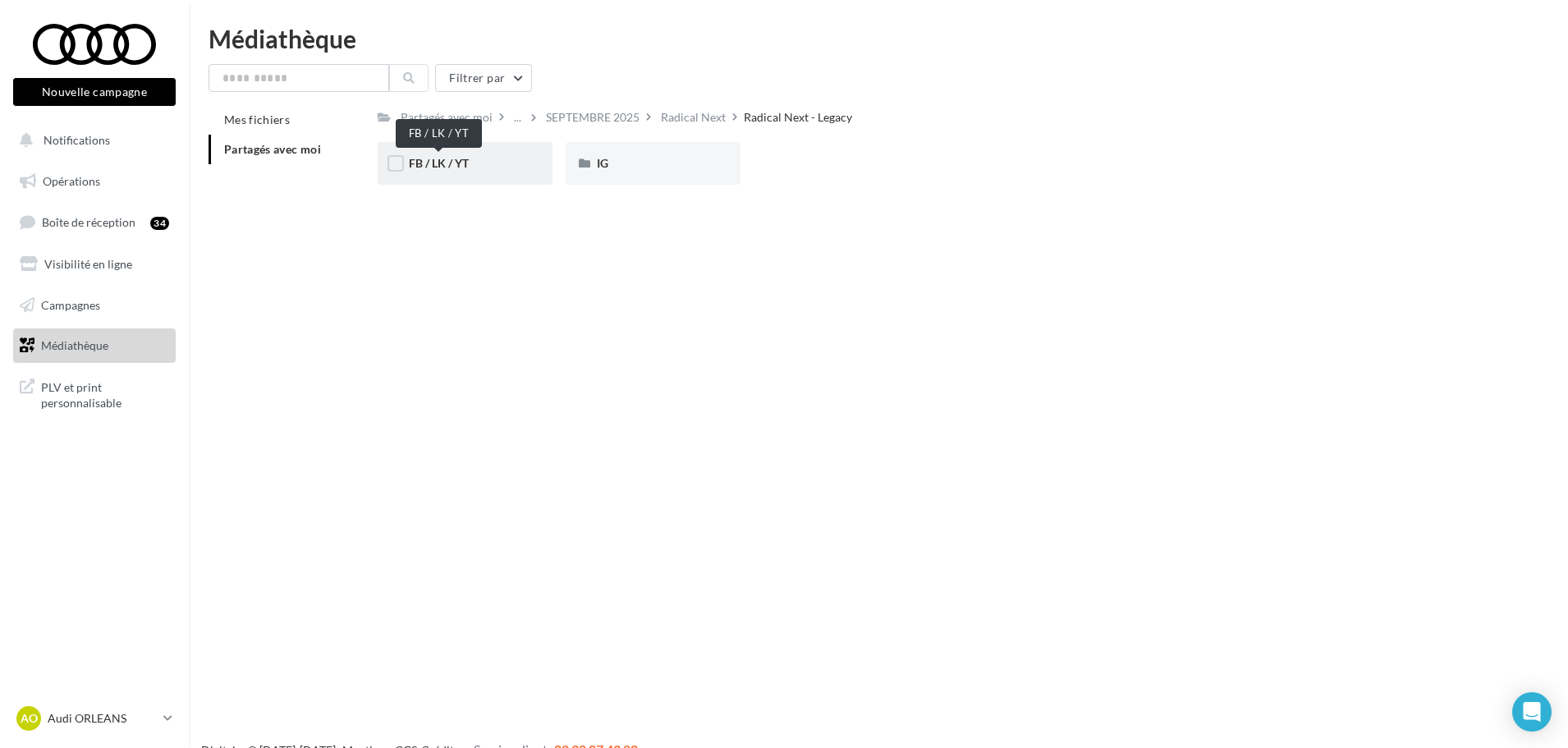
click at [445, 170] on span "FB / LK / YT" at bounding box center [438, 163] width 60 height 14
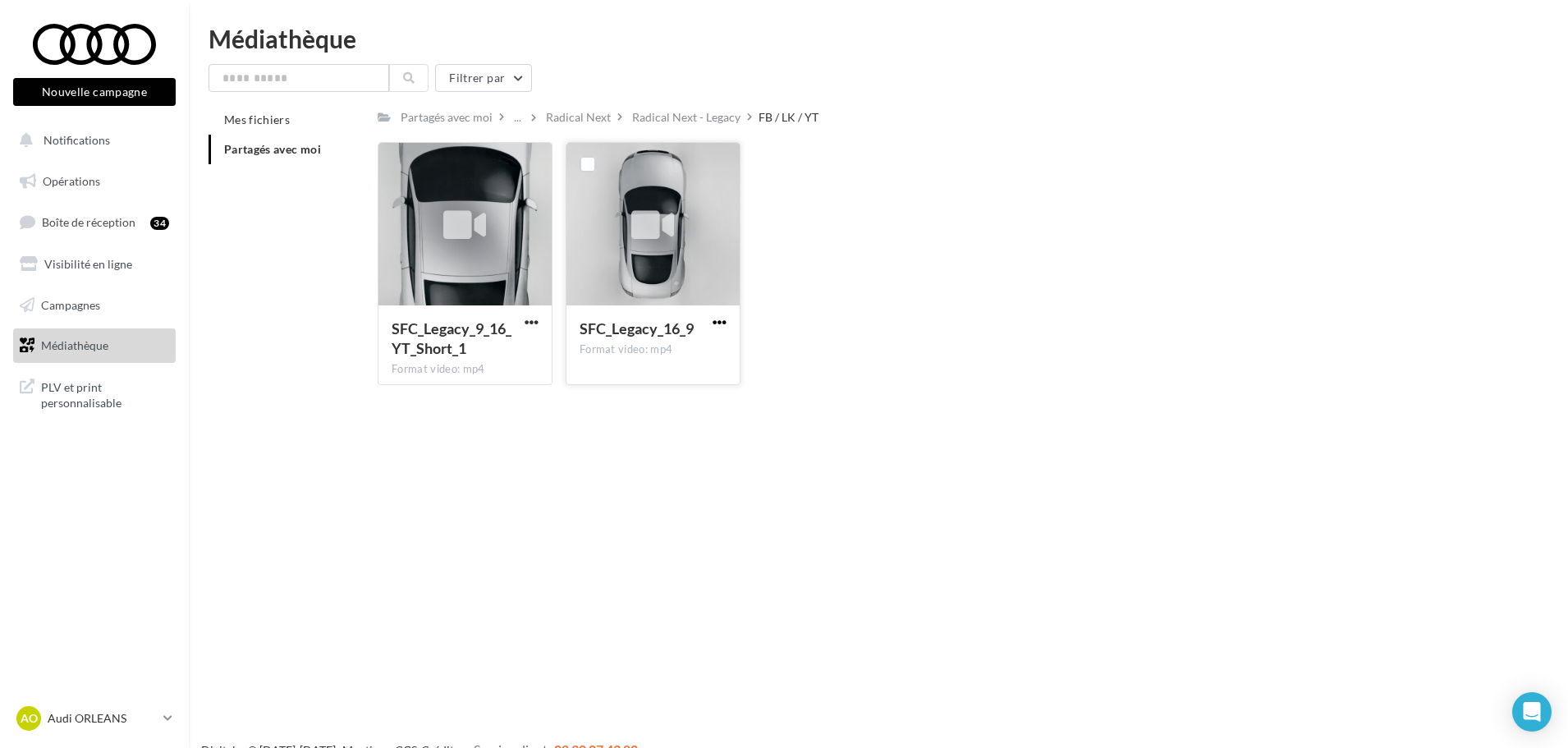
click at [721, 316] on span "button" at bounding box center [719, 322] width 14 height 14
click at [639, 358] on button "Télécharger" at bounding box center [647, 354] width 164 height 43
click at [697, 123] on div "Radical Next - Legacy" at bounding box center [686, 116] width 109 height 16
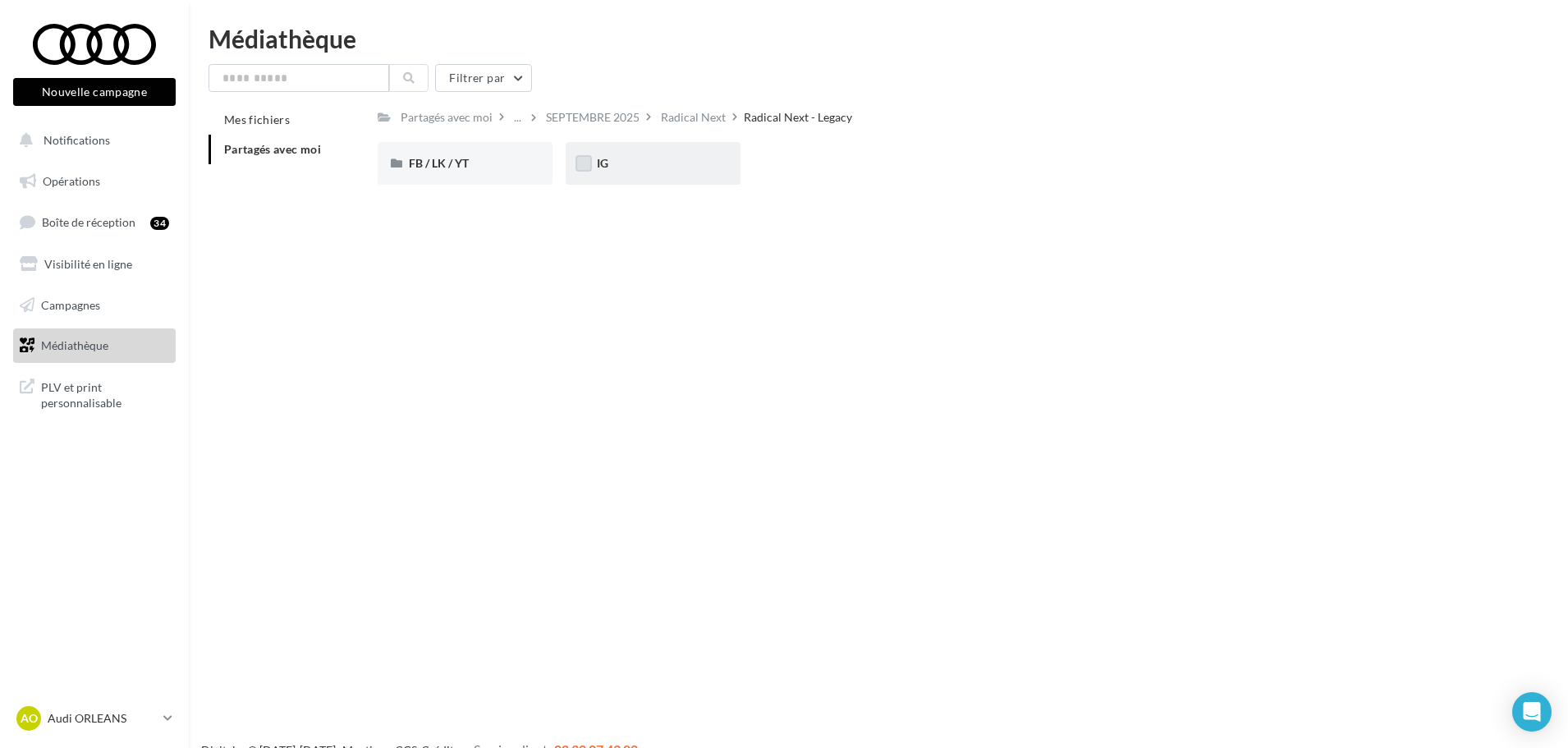
click at [588, 159] on label at bounding box center [583, 163] width 16 height 16
click at [622, 160] on div "IG" at bounding box center [652, 163] width 112 height 16
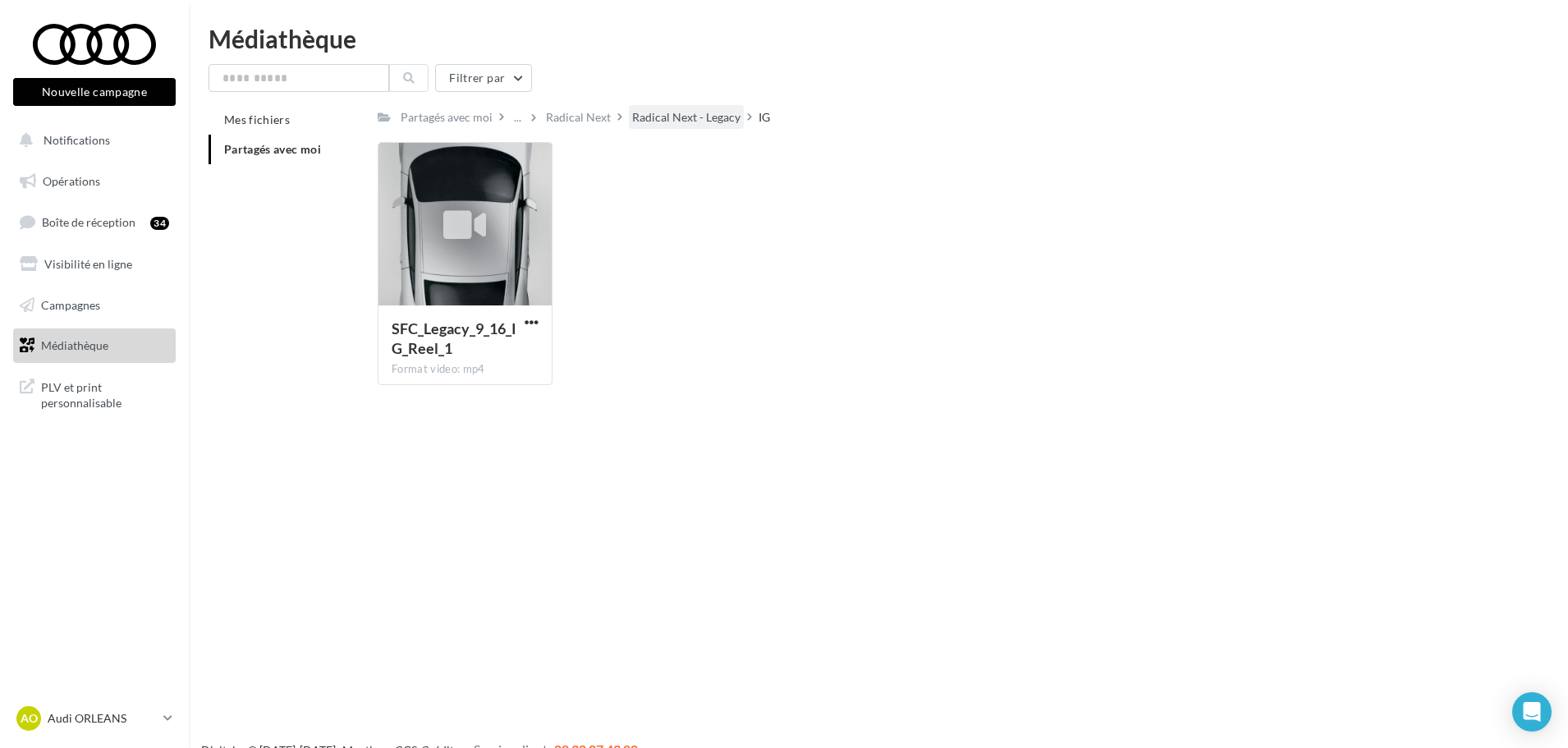
click at [677, 127] on div "Radical Next - Legacy" at bounding box center [686, 117] width 115 height 24
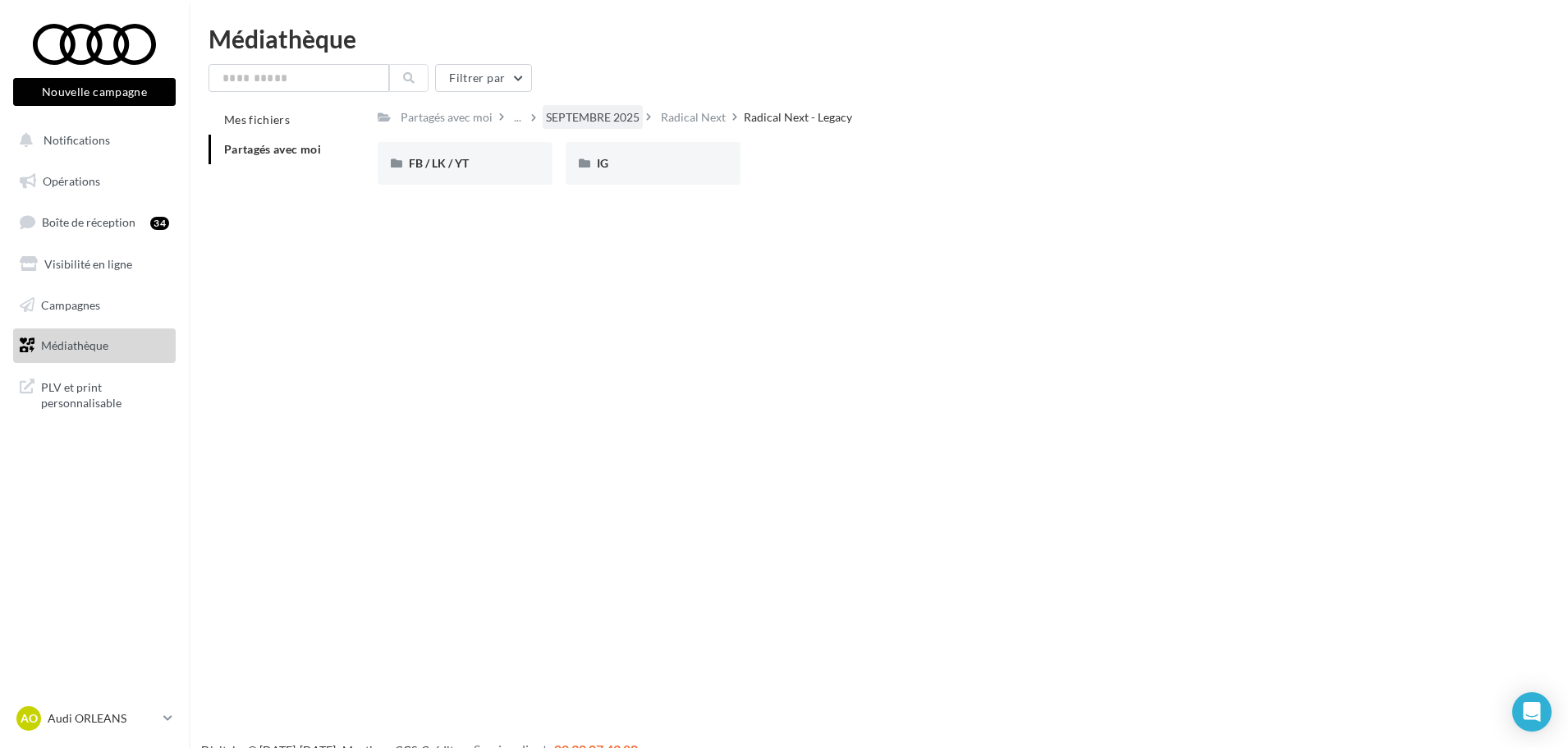
click at [614, 124] on div "SEPTEMBRE 2025" at bounding box center [592, 116] width 94 height 16
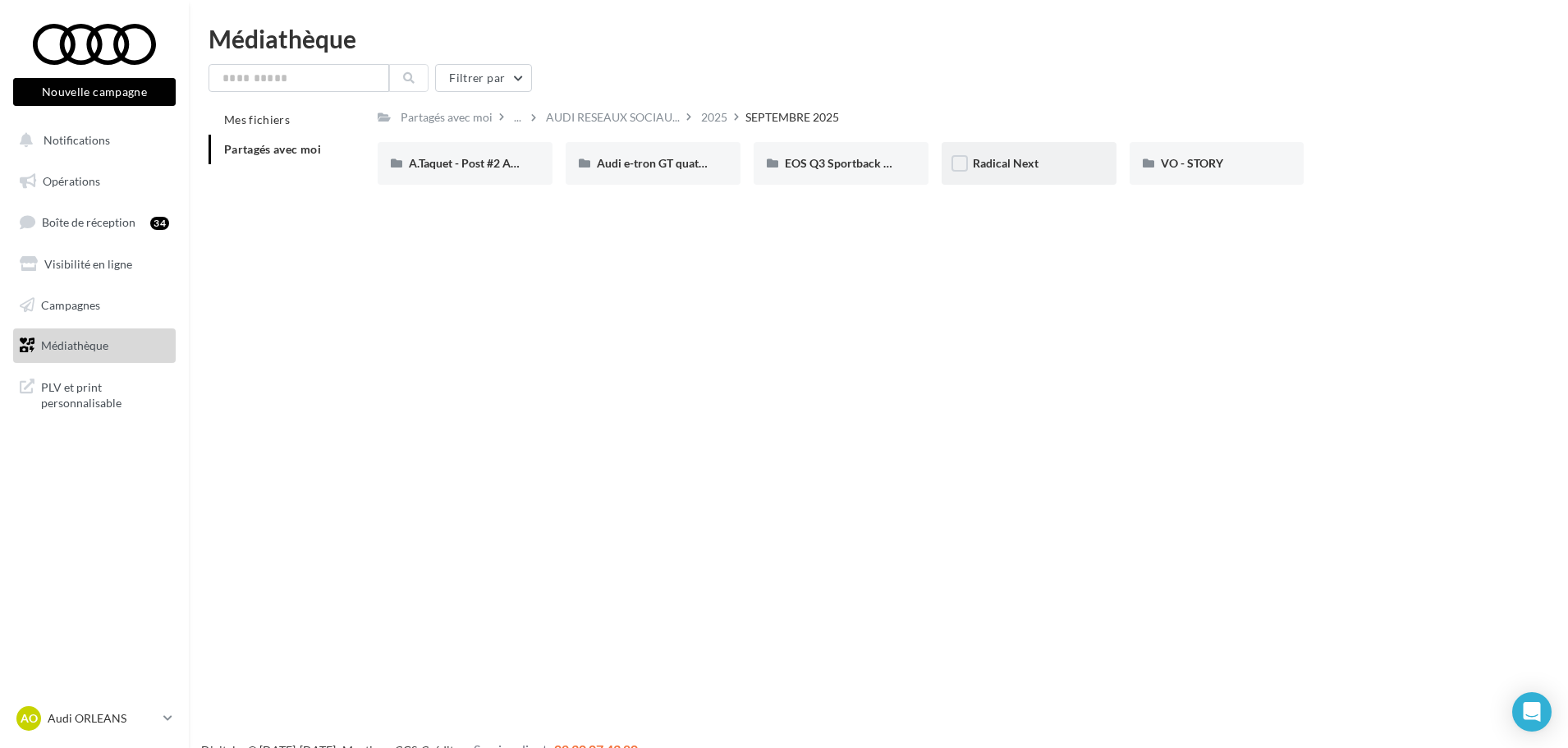
click at [1042, 160] on div "Radical Next" at bounding box center [1028, 163] width 112 height 16
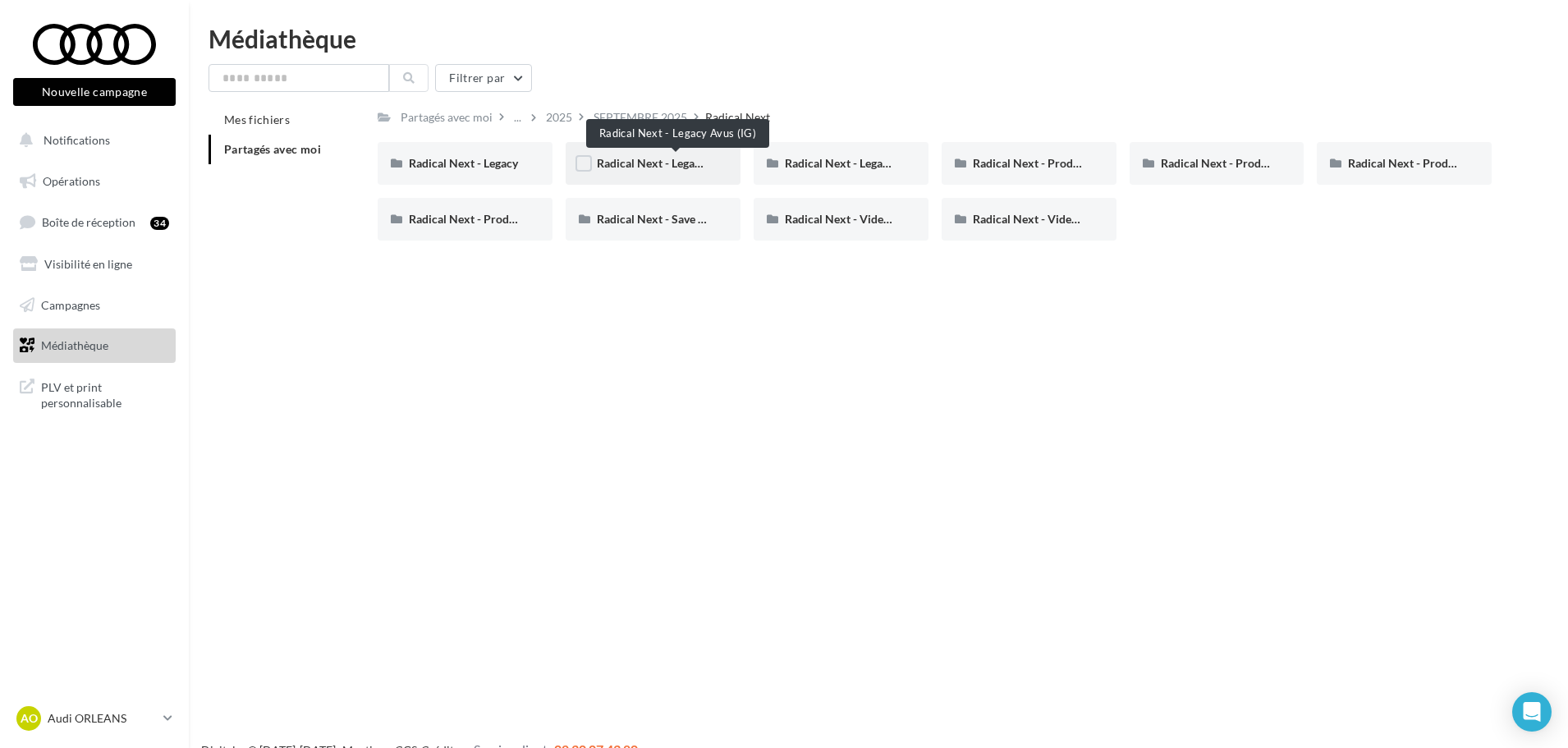
click at [633, 164] on span "Radical Next - Legacy Avus (IG)" at bounding box center [675, 163] width 157 height 14
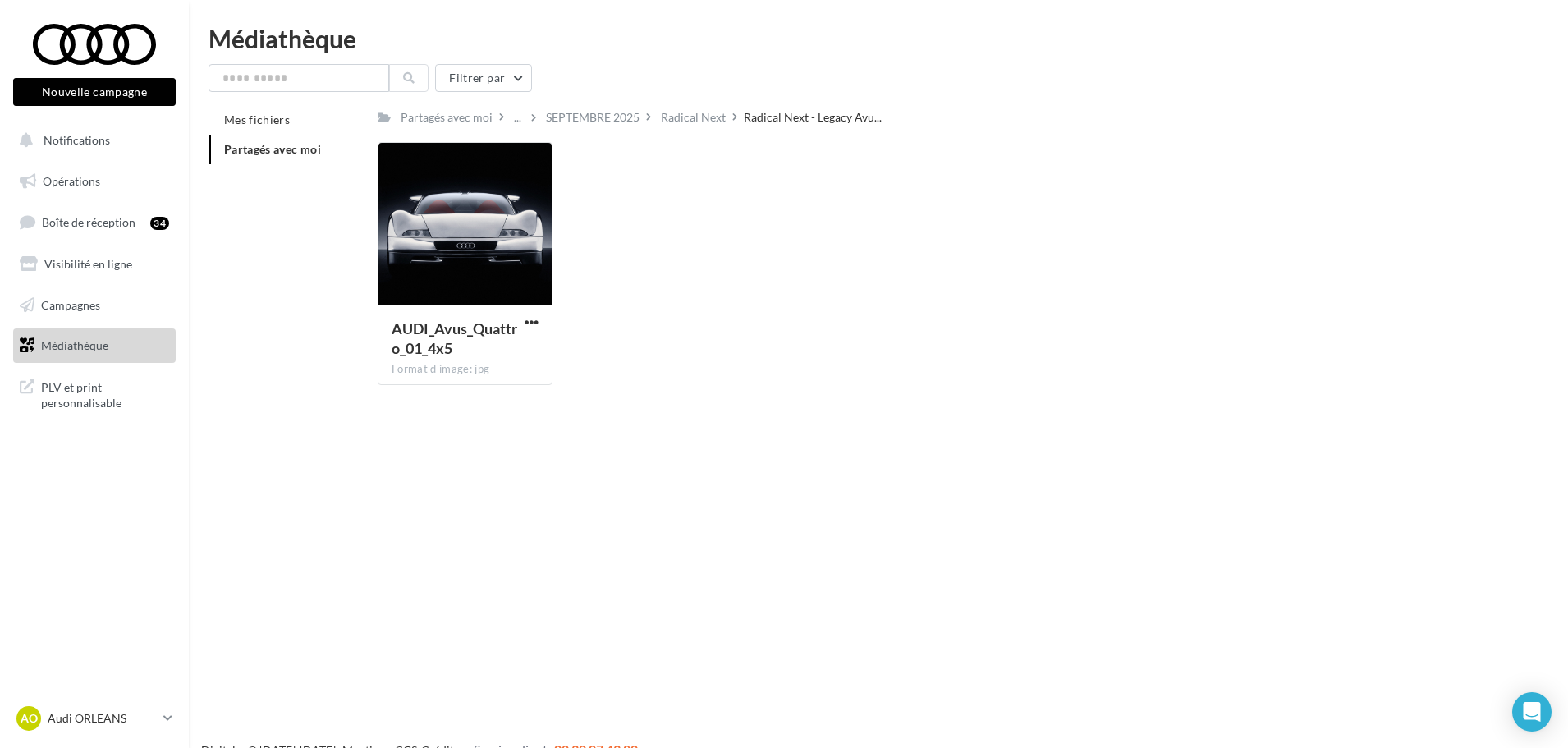
click at [712, 131] on div "Partagés avec moi ... SEPTEMBRE 2025 Radical Next Radical Next - Legacy Avu... …" at bounding box center [934, 252] width 1114 height 293
click at [715, 127] on div "Radical Next" at bounding box center [693, 117] width 72 height 24
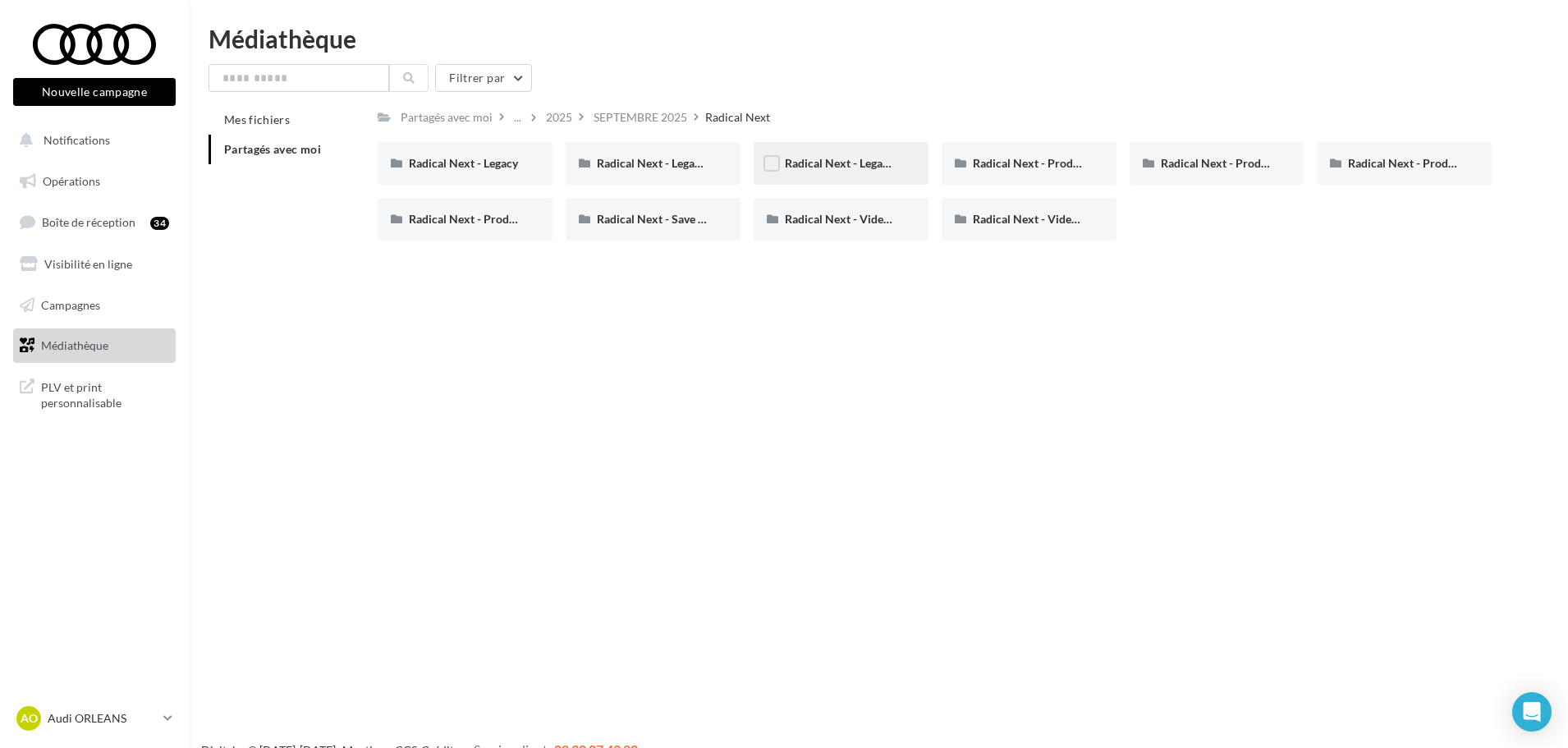
click at [916, 168] on div "Radical Next - Legacy TT" at bounding box center [840, 163] width 175 height 43
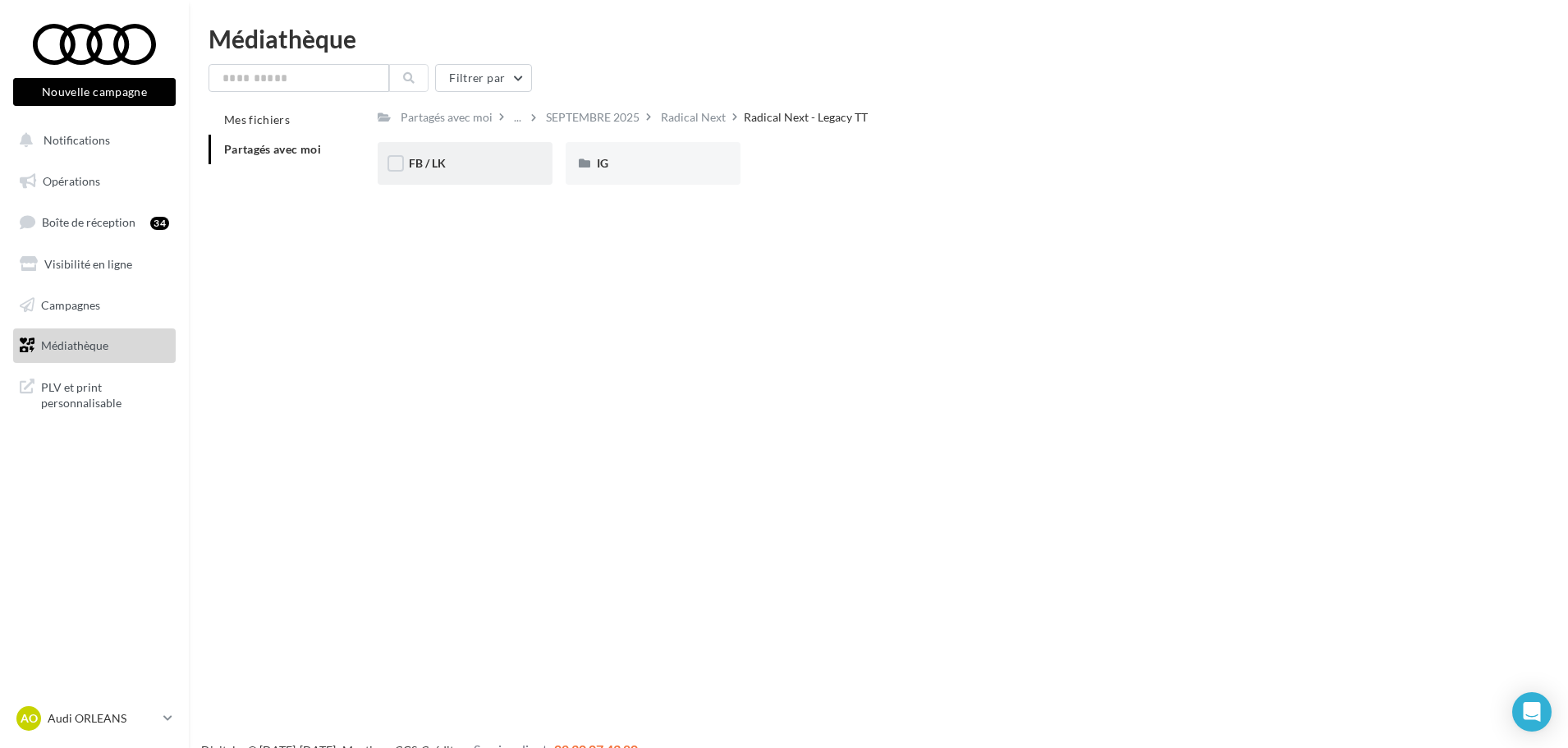
click at [454, 159] on div "FB / LK" at bounding box center [464, 163] width 112 height 16
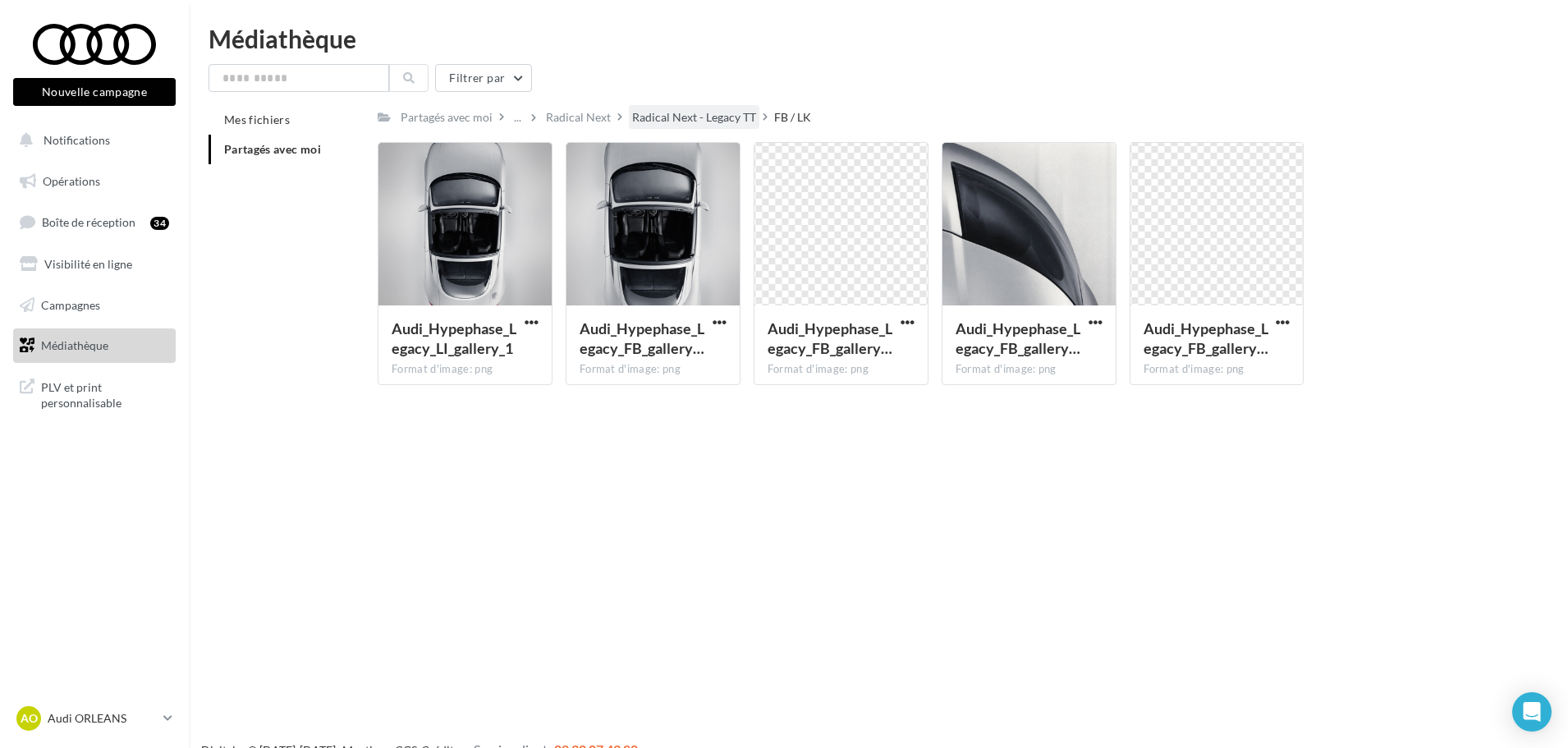
click at [704, 112] on div "Radical Next - Legacy TT" at bounding box center [694, 116] width 124 height 16
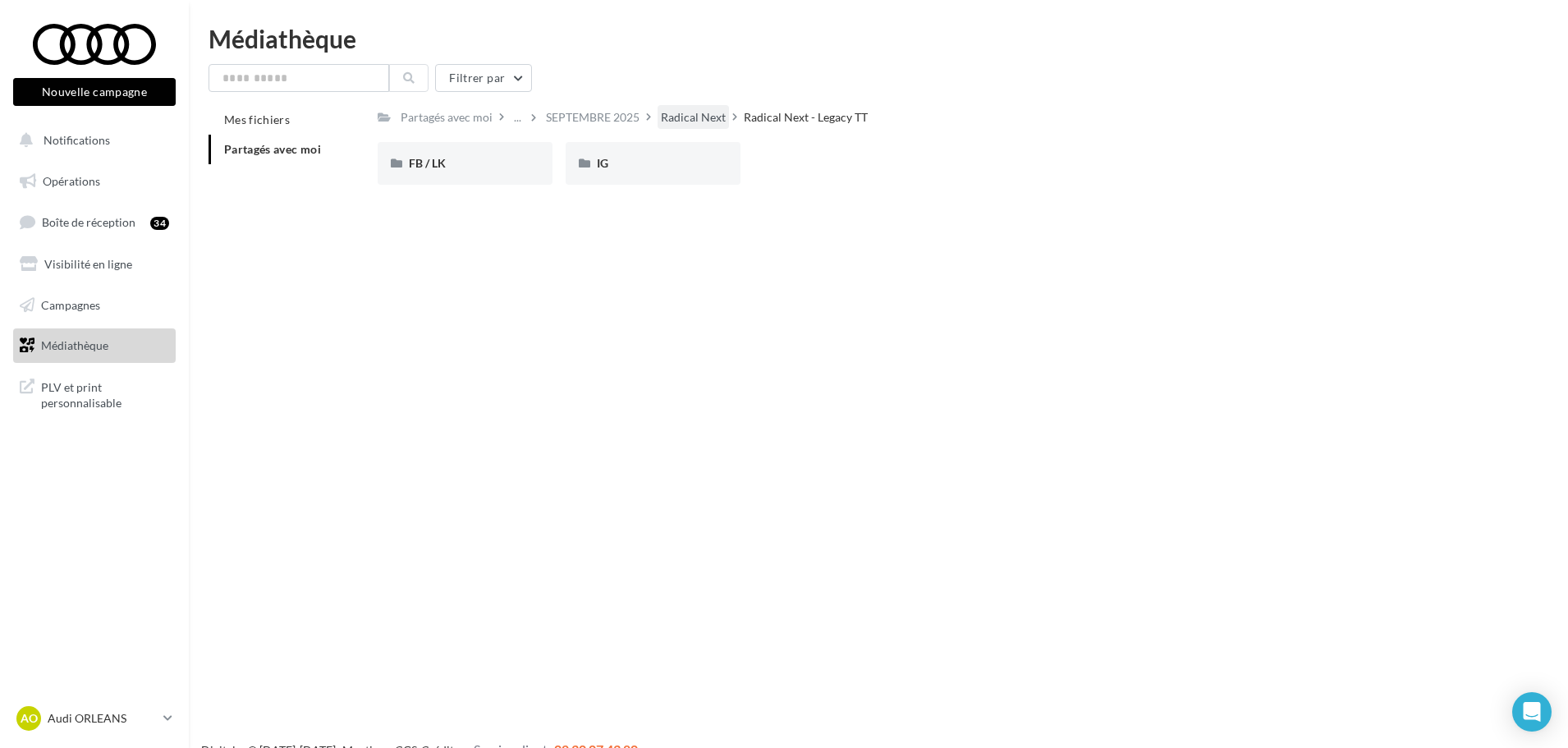
click at [701, 115] on div "Radical Next" at bounding box center [693, 116] width 65 height 16
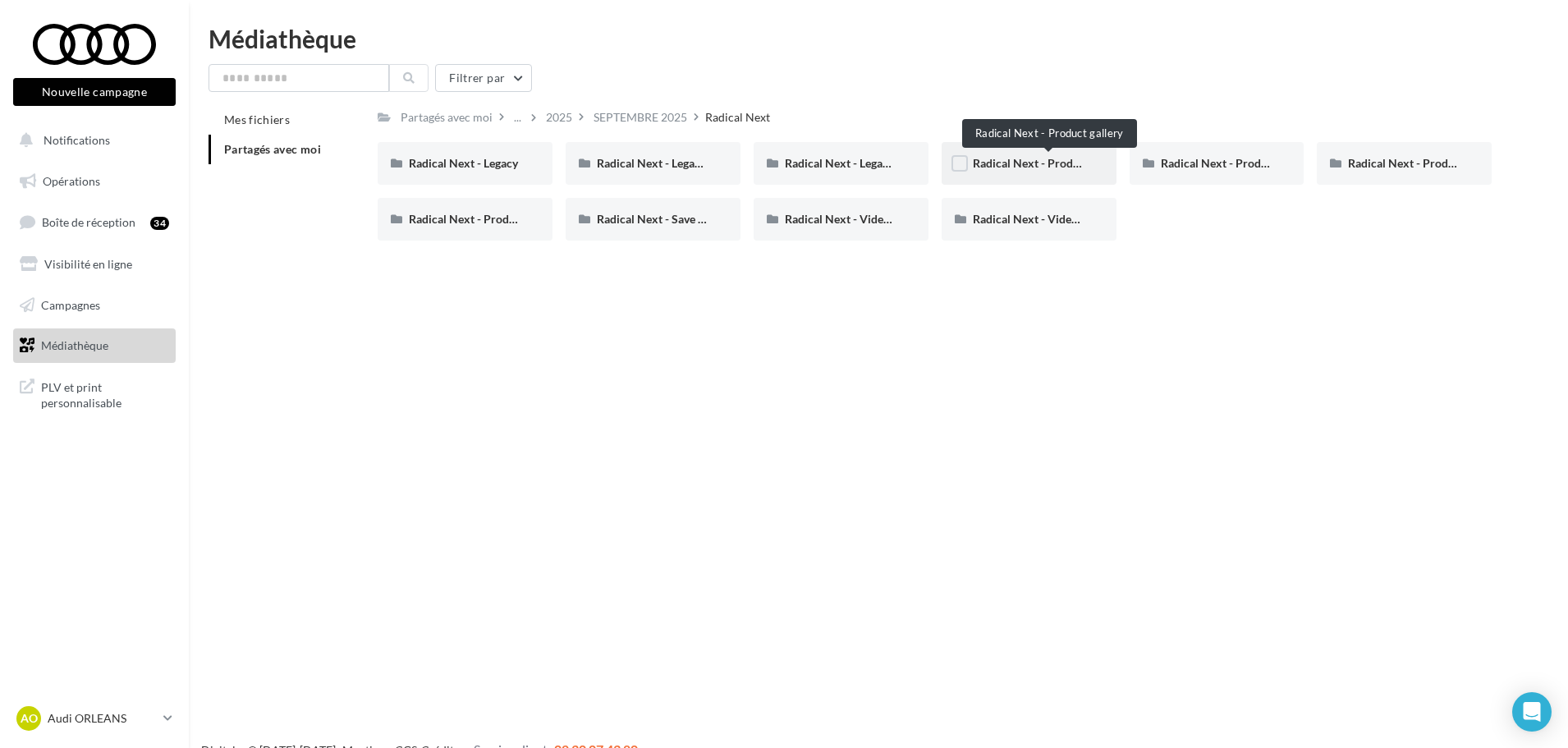
click at [1039, 161] on span "Radical Next - Product gallery" at bounding box center [1050, 163] width 153 height 14
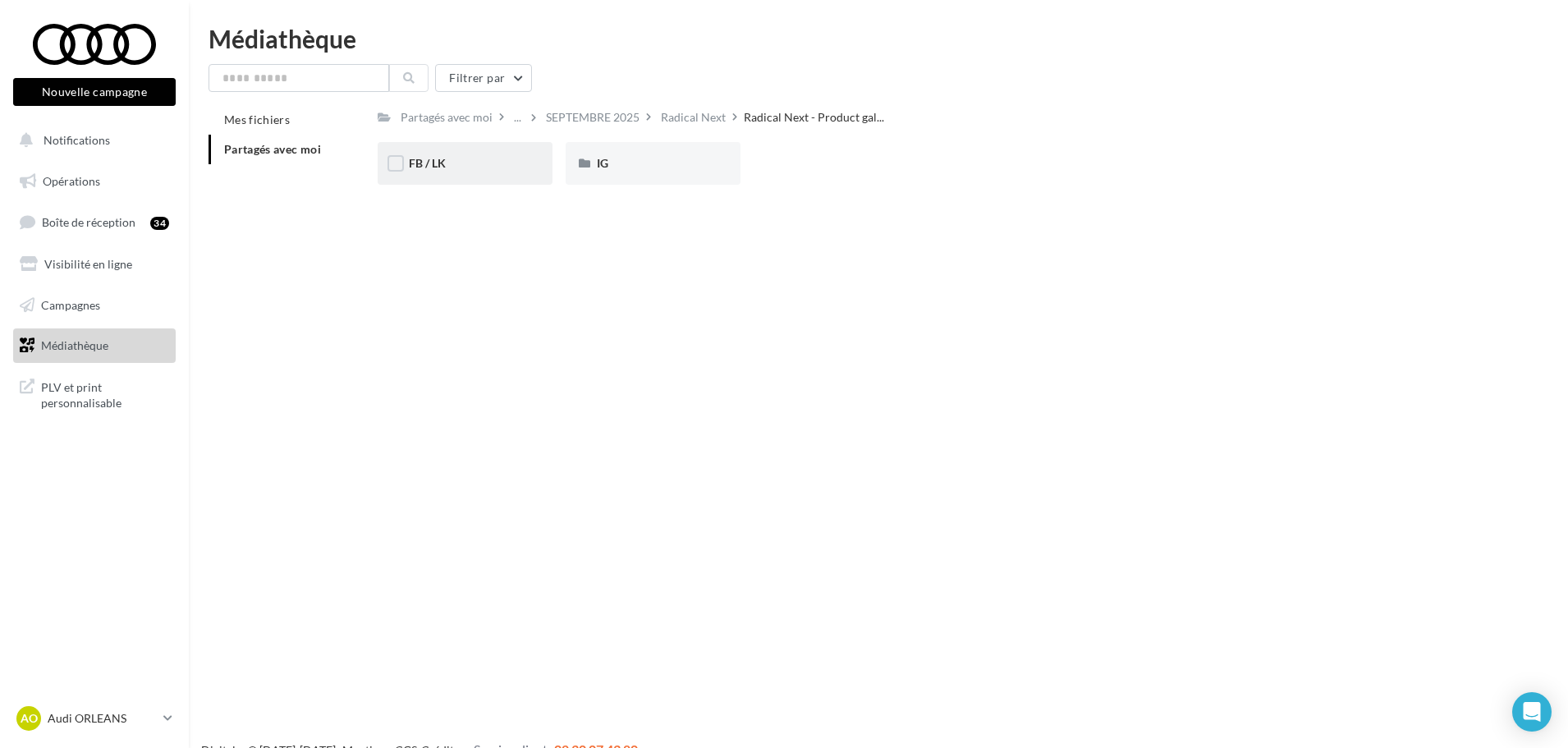
click at [472, 173] on div "FB / LK" at bounding box center [464, 163] width 175 height 43
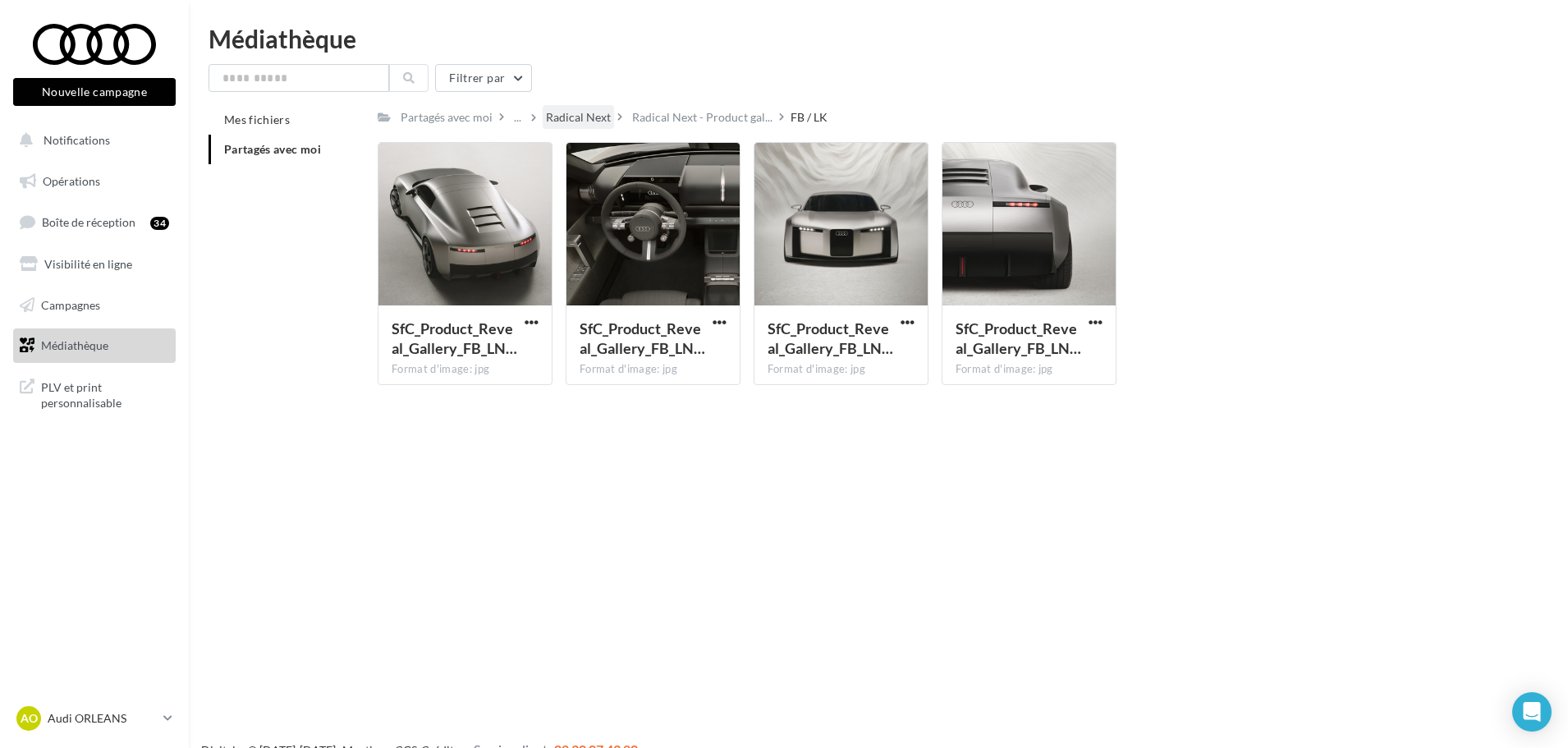
click at [603, 121] on div "Radical Next" at bounding box center [577, 116] width 65 height 16
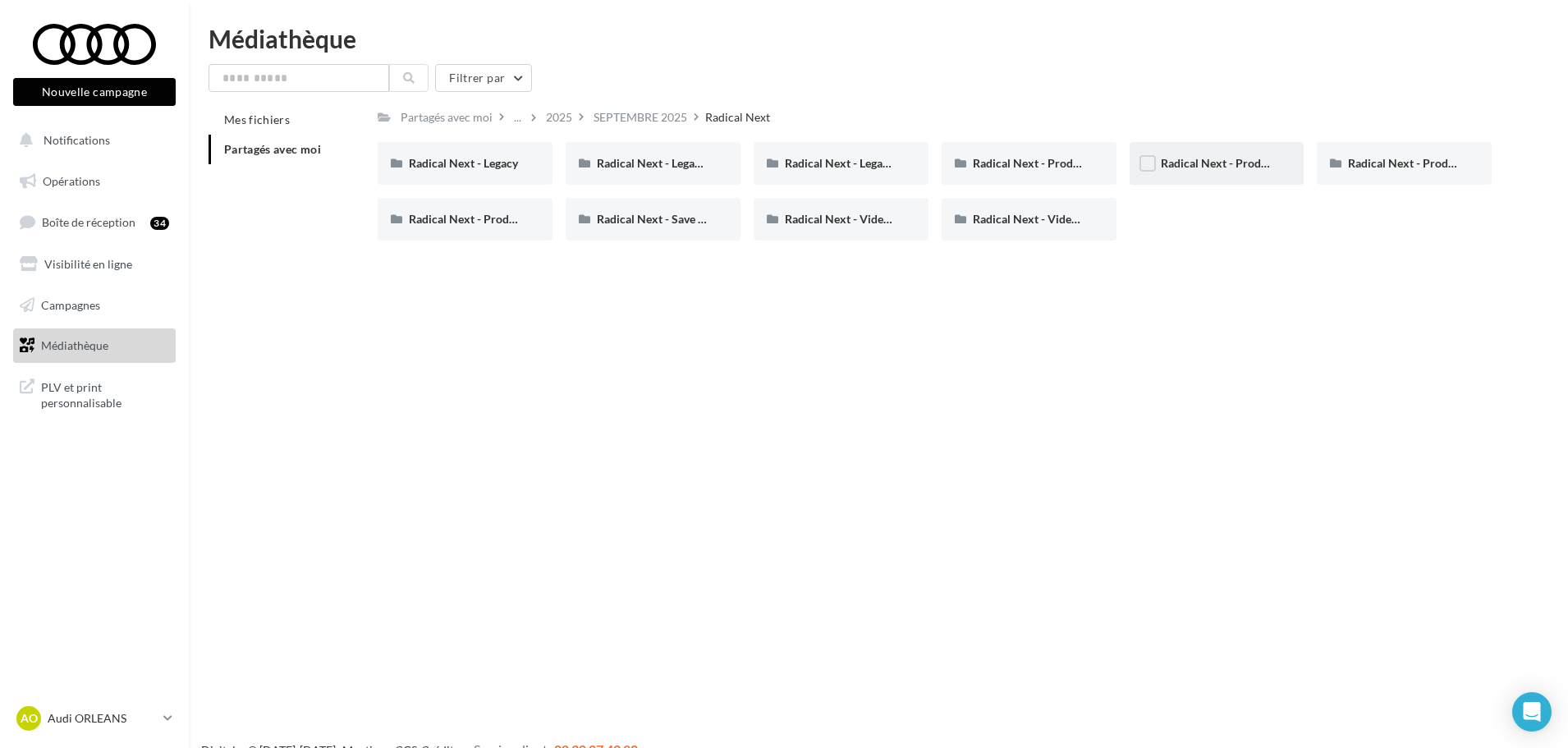
click at [1195, 175] on div "Radical Next - Product gallery "Zoom out"" at bounding box center [1216, 163] width 175 height 43
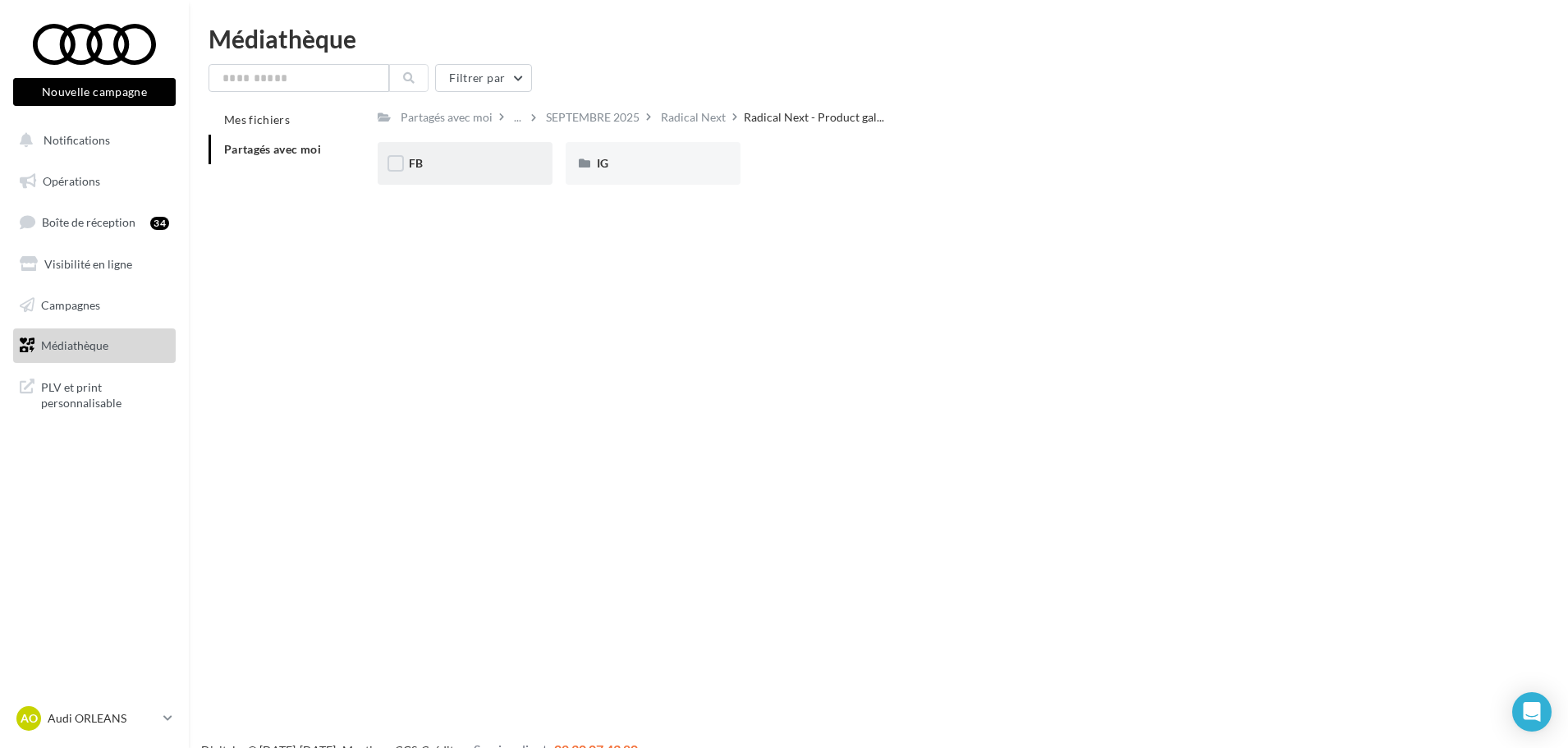
click at [481, 173] on div "FB" at bounding box center [464, 163] width 175 height 43
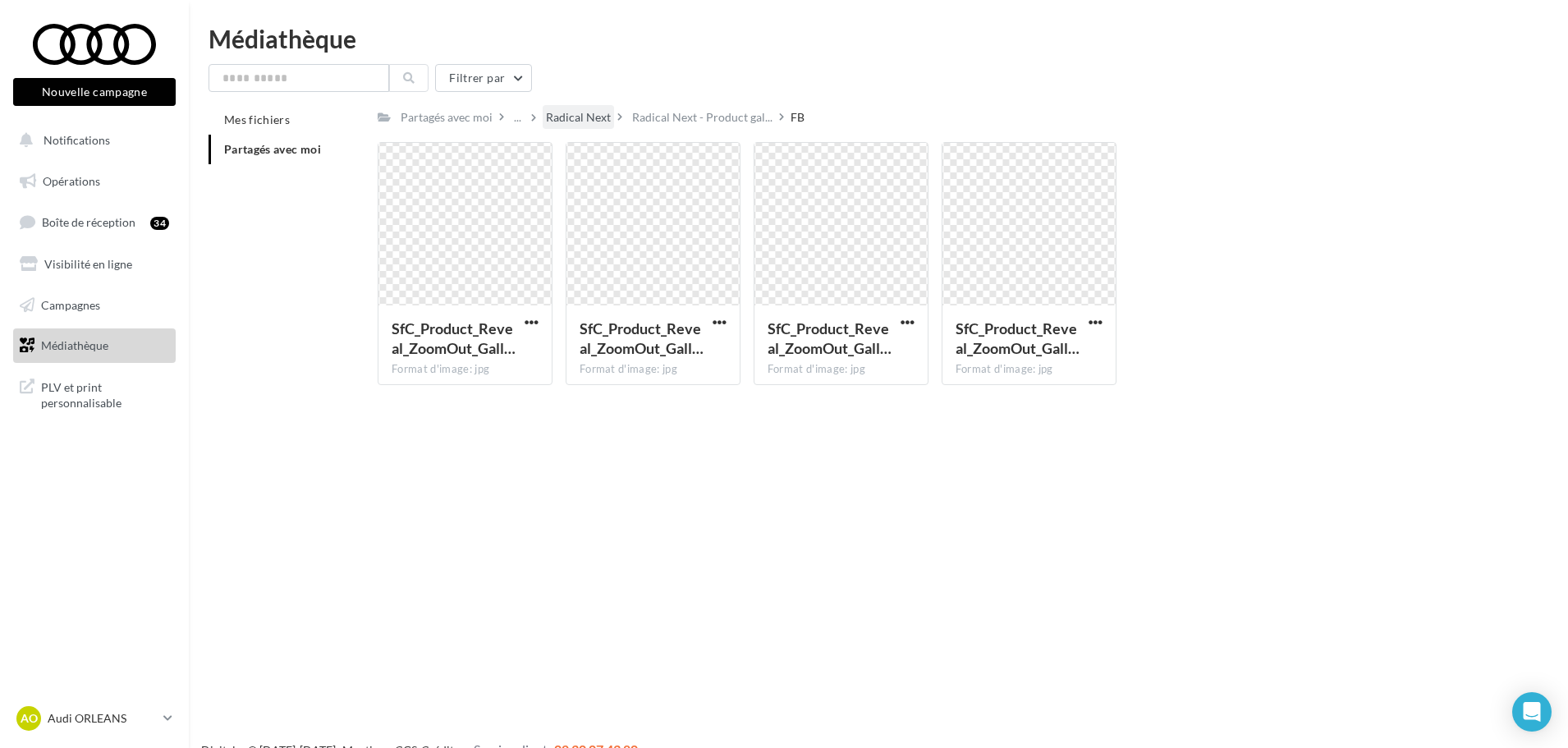
click at [592, 122] on div "Radical Next" at bounding box center [577, 116] width 65 height 16
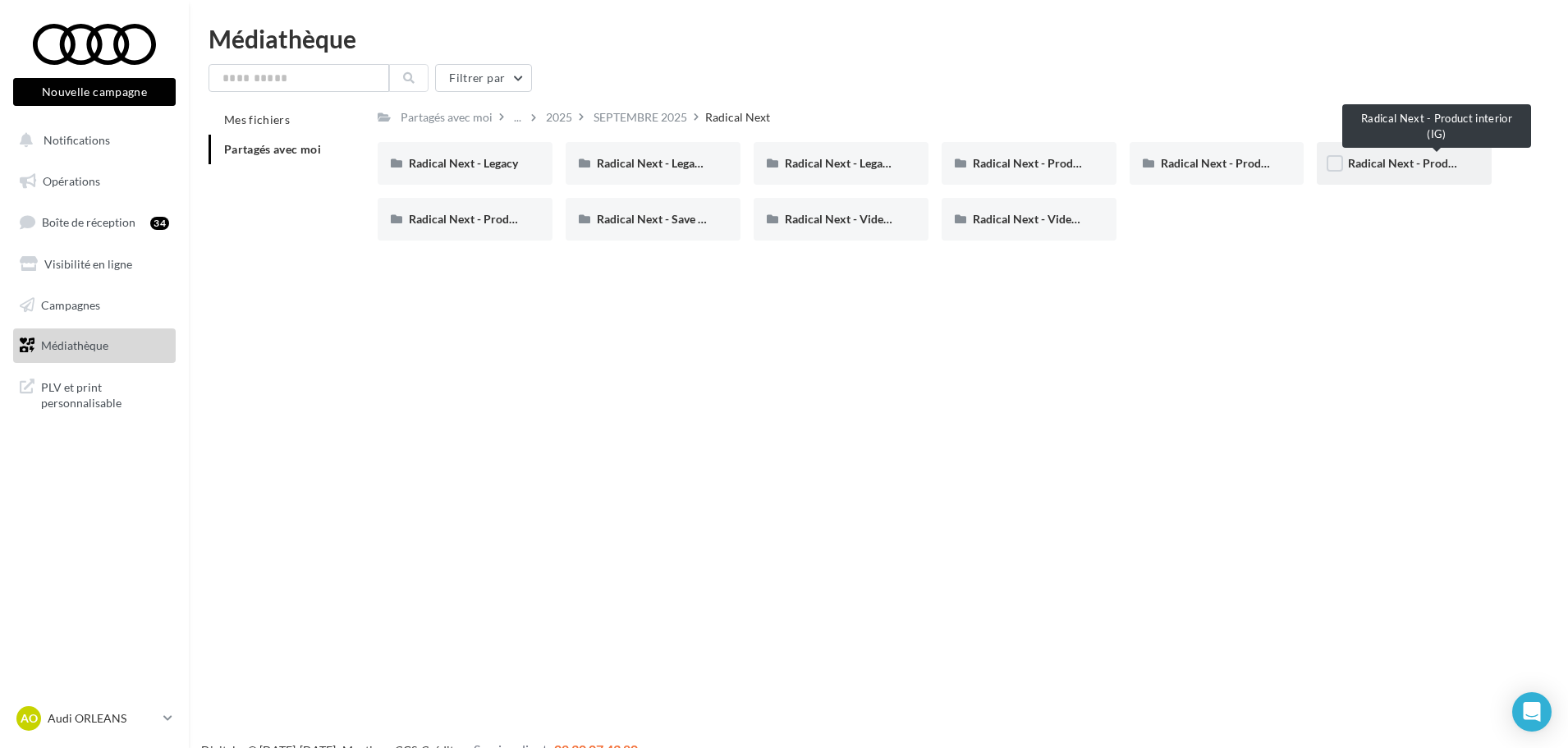
click at [1393, 164] on span "Radical Next - Product interior (IG)" at bounding box center [1437, 163] width 179 height 14
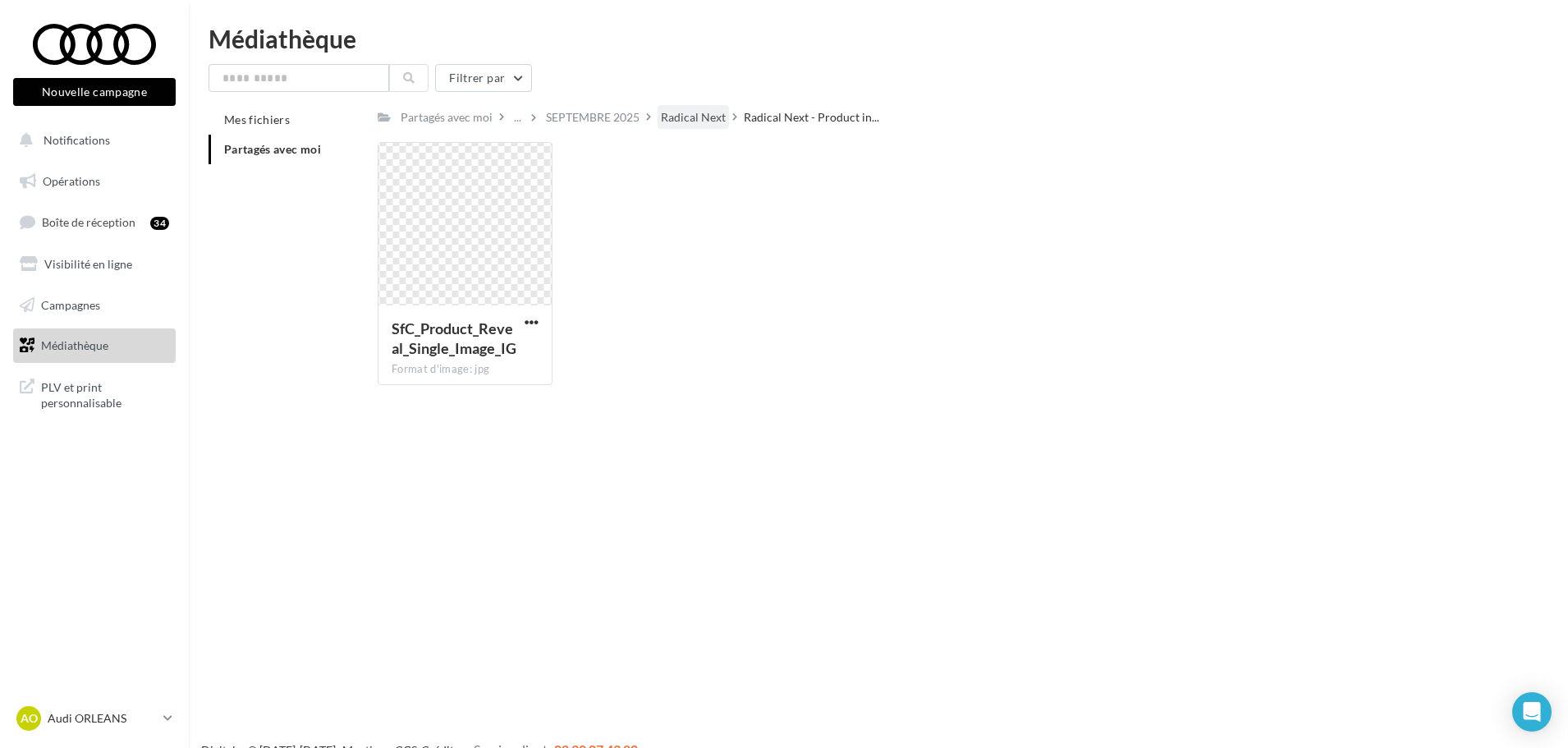
click at [722, 122] on div "Radical Next" at bounding box center [693, 116] width 65 height 16
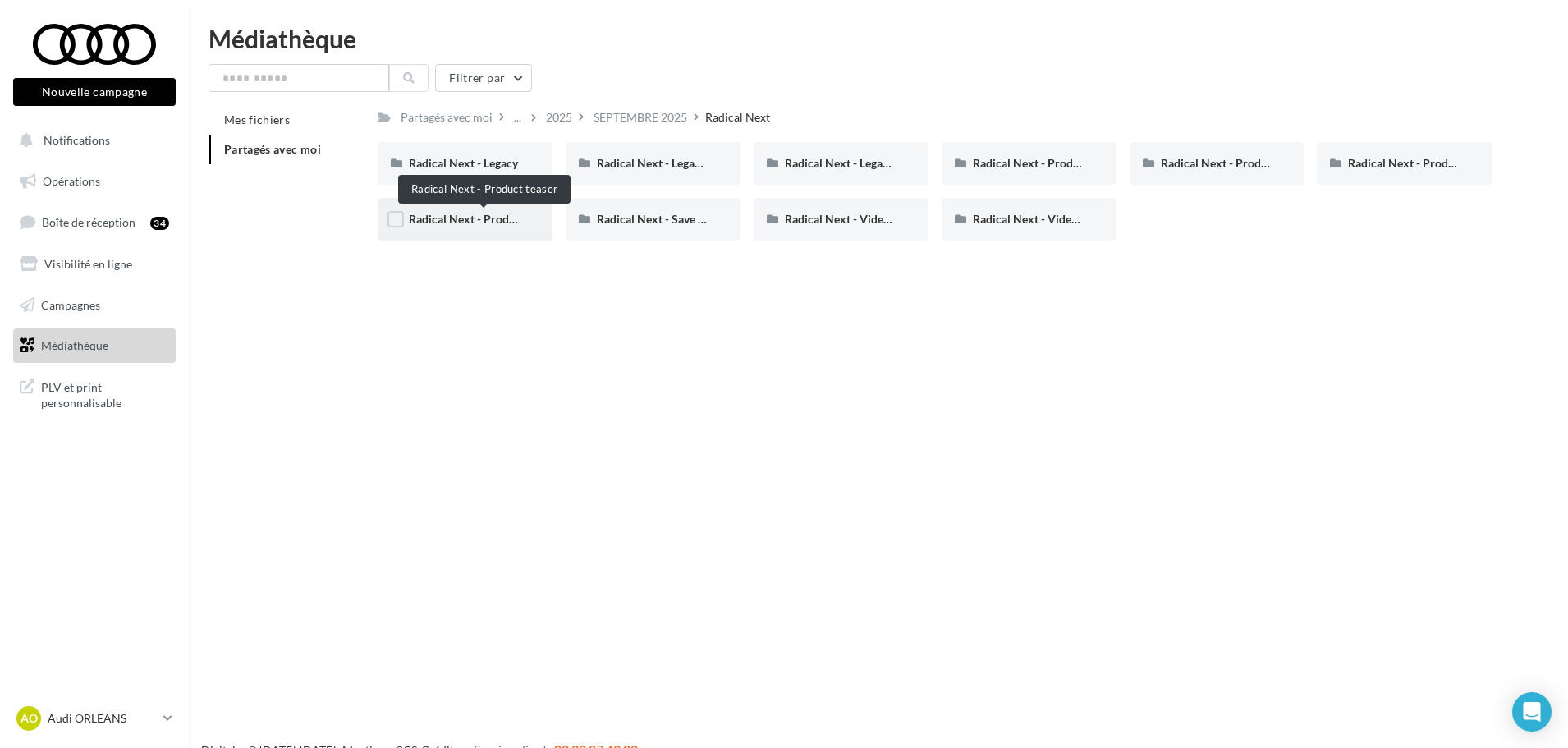
click at [472, 211] on div "Radical Next - Product teaser" at bounding box center [464, 218] width 112 height 16
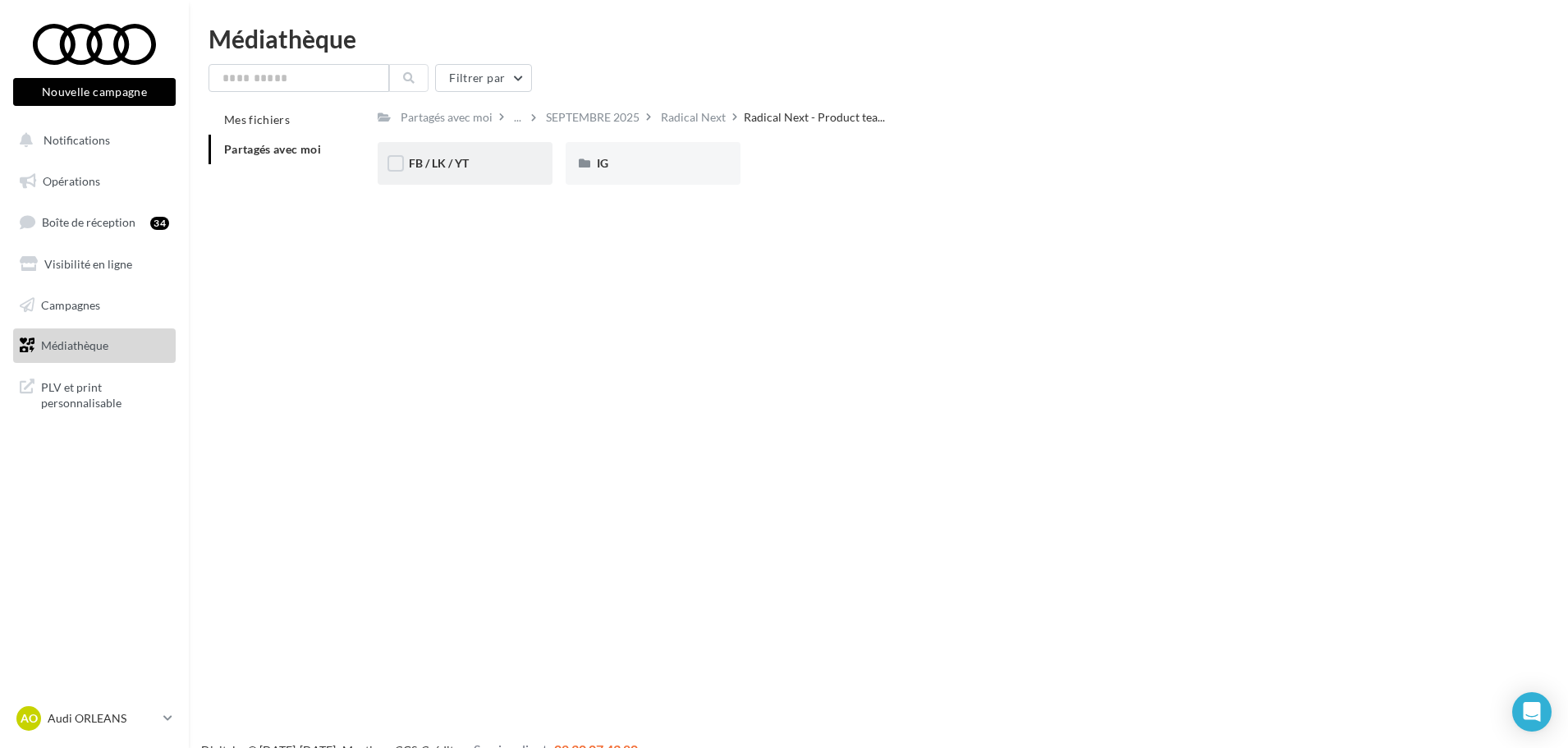
click at [427, 171] on div "FB / LK / YT" at bounding box center [464, 163] width 112 height 16
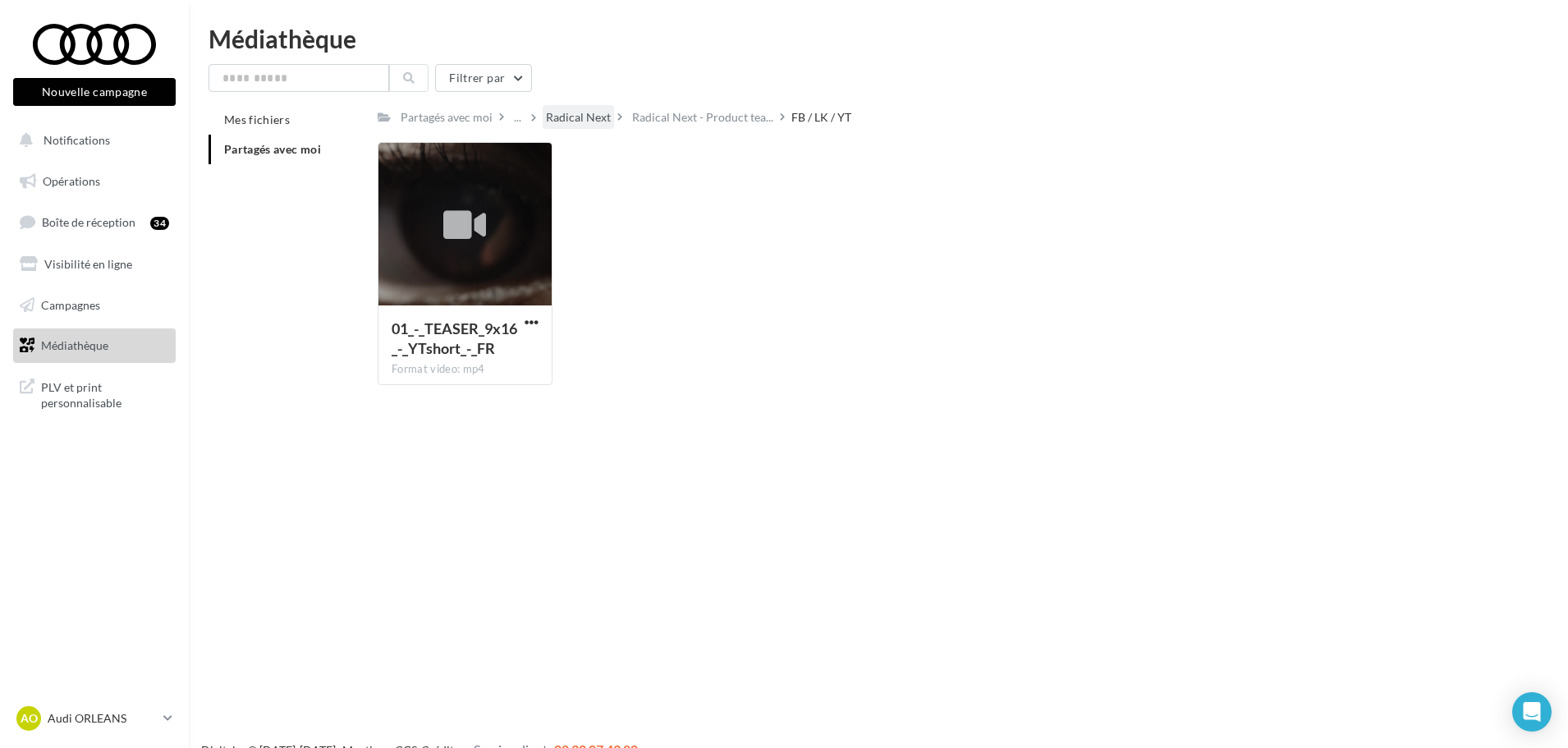
click at [595, 110] on div "Radical Next" at bounding box center [577, 116] width 65 height 16
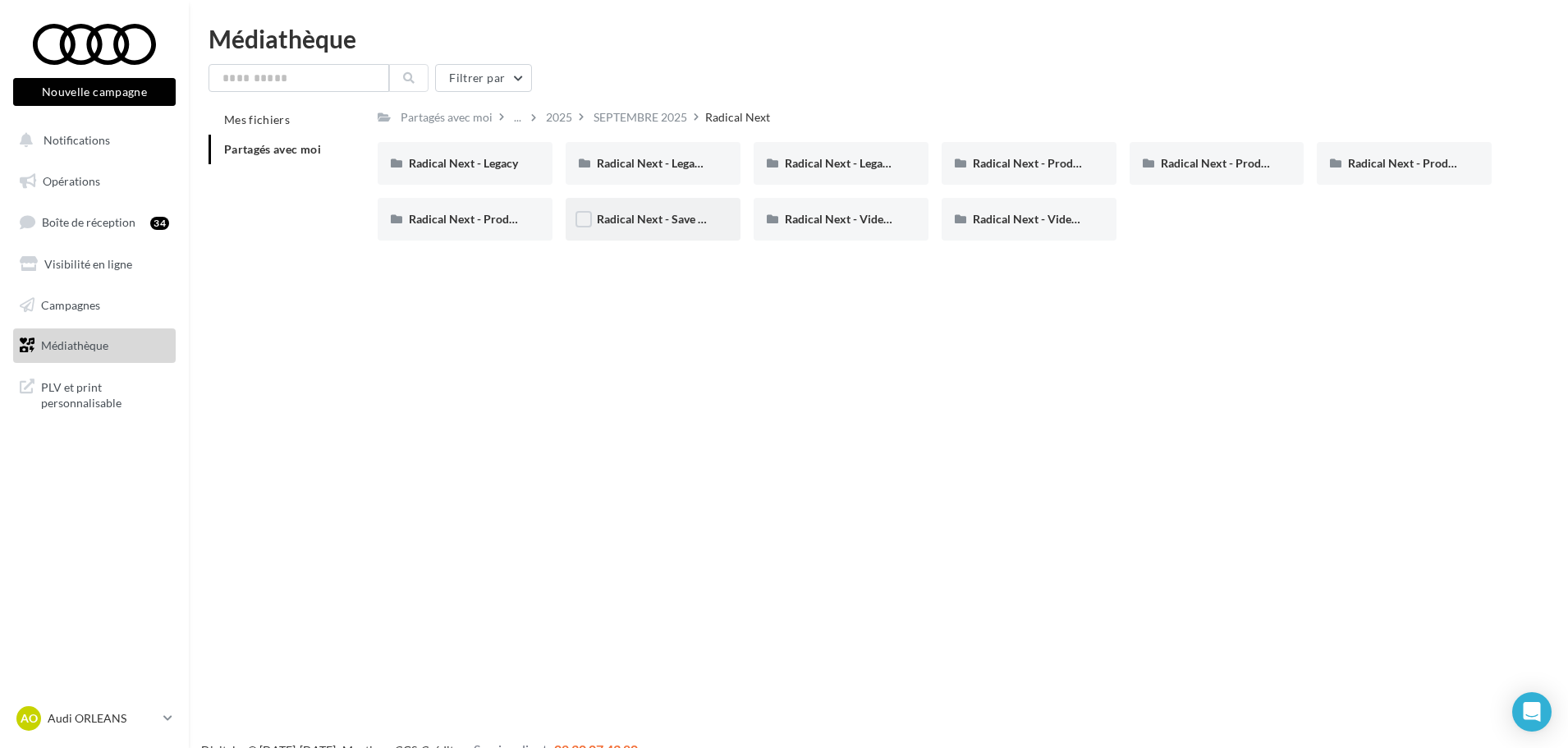
click at [661, 232] on div "Radical Next - Save The Date (IG)" at bounding box center [652, 219] width 175 height 43
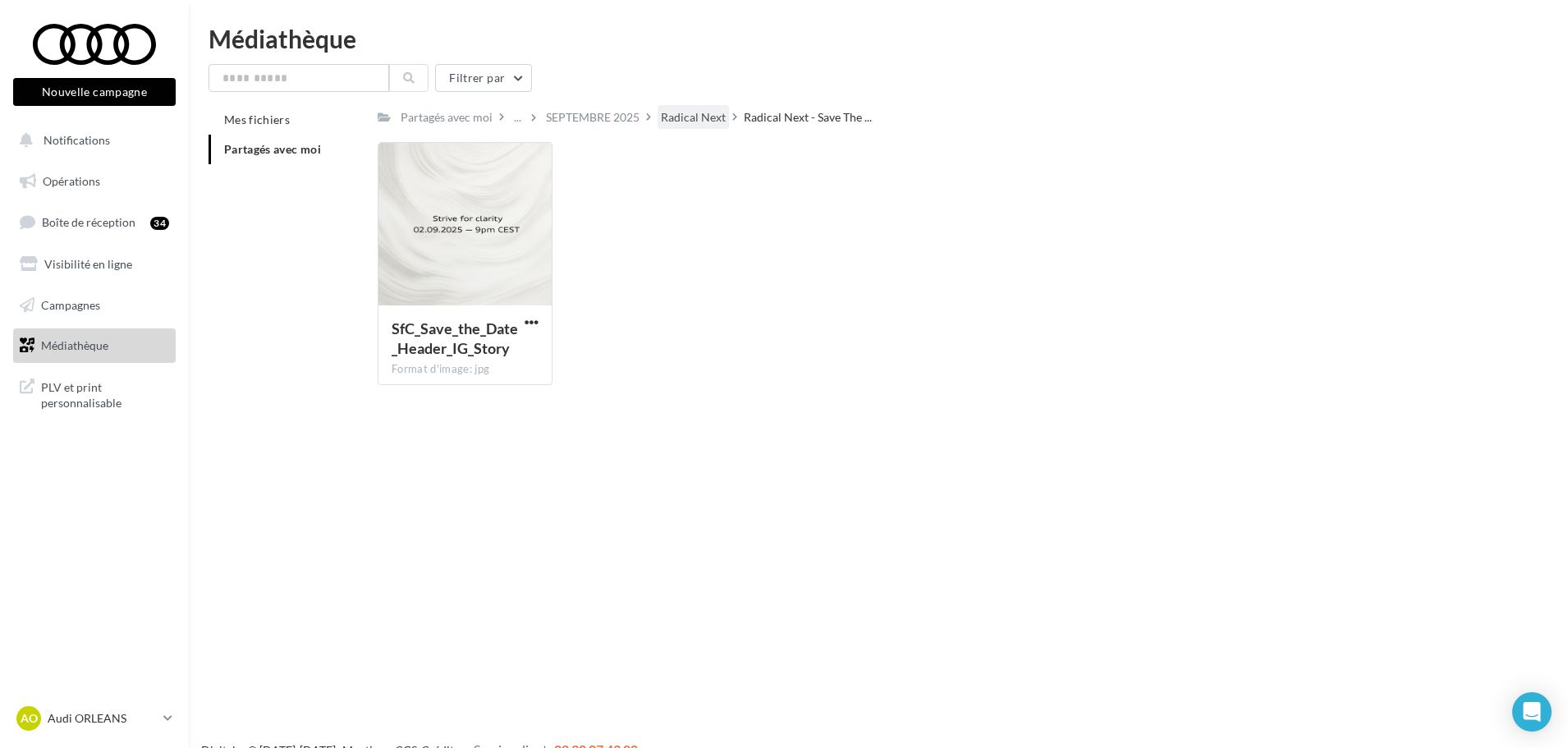
click at [690, 115] on div "Radical Next" at bounding box center [693, 116] width 65 height 16
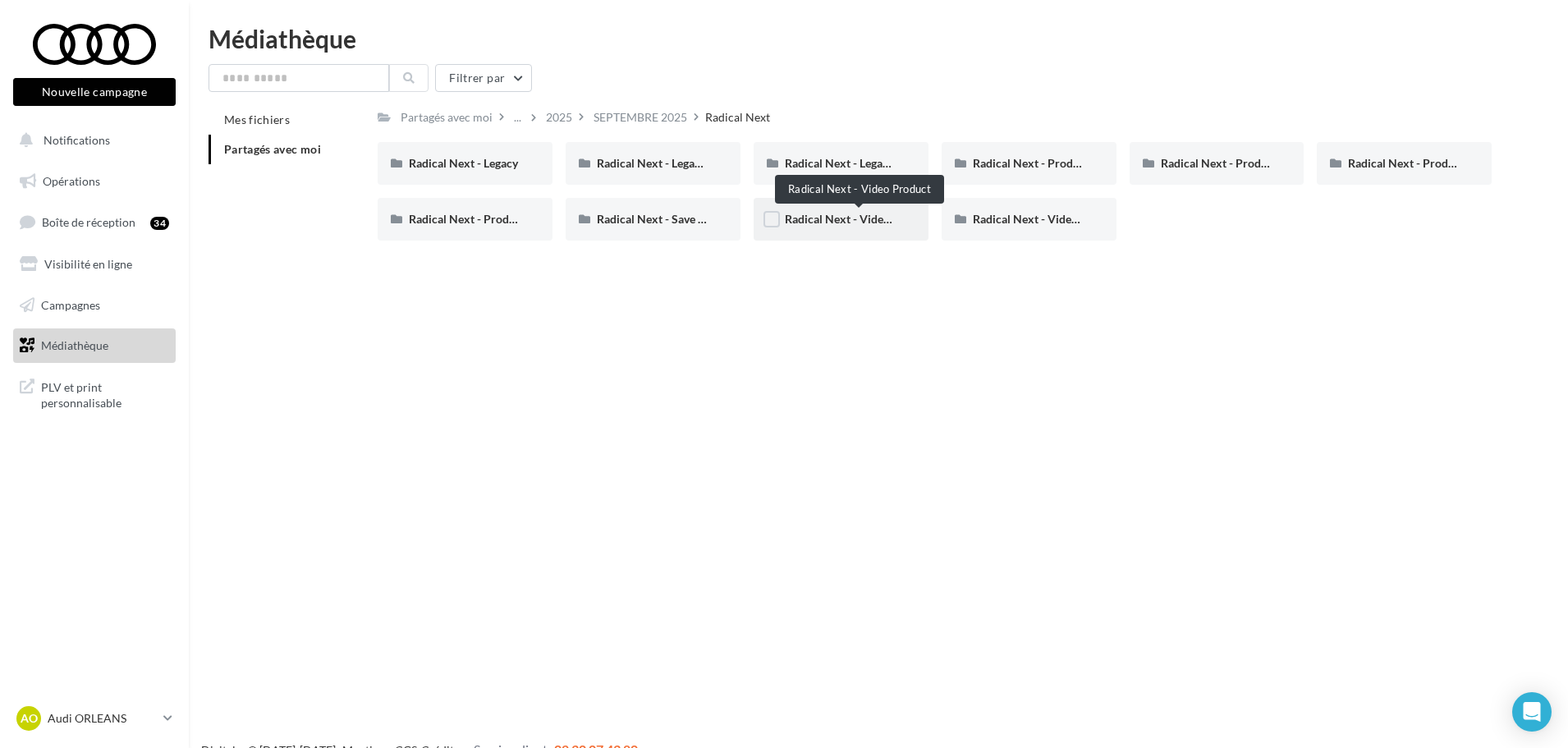
click at [844, 223] on span "Radical Next - Video Product" at bounding box center [859, 218] width 149 height 14
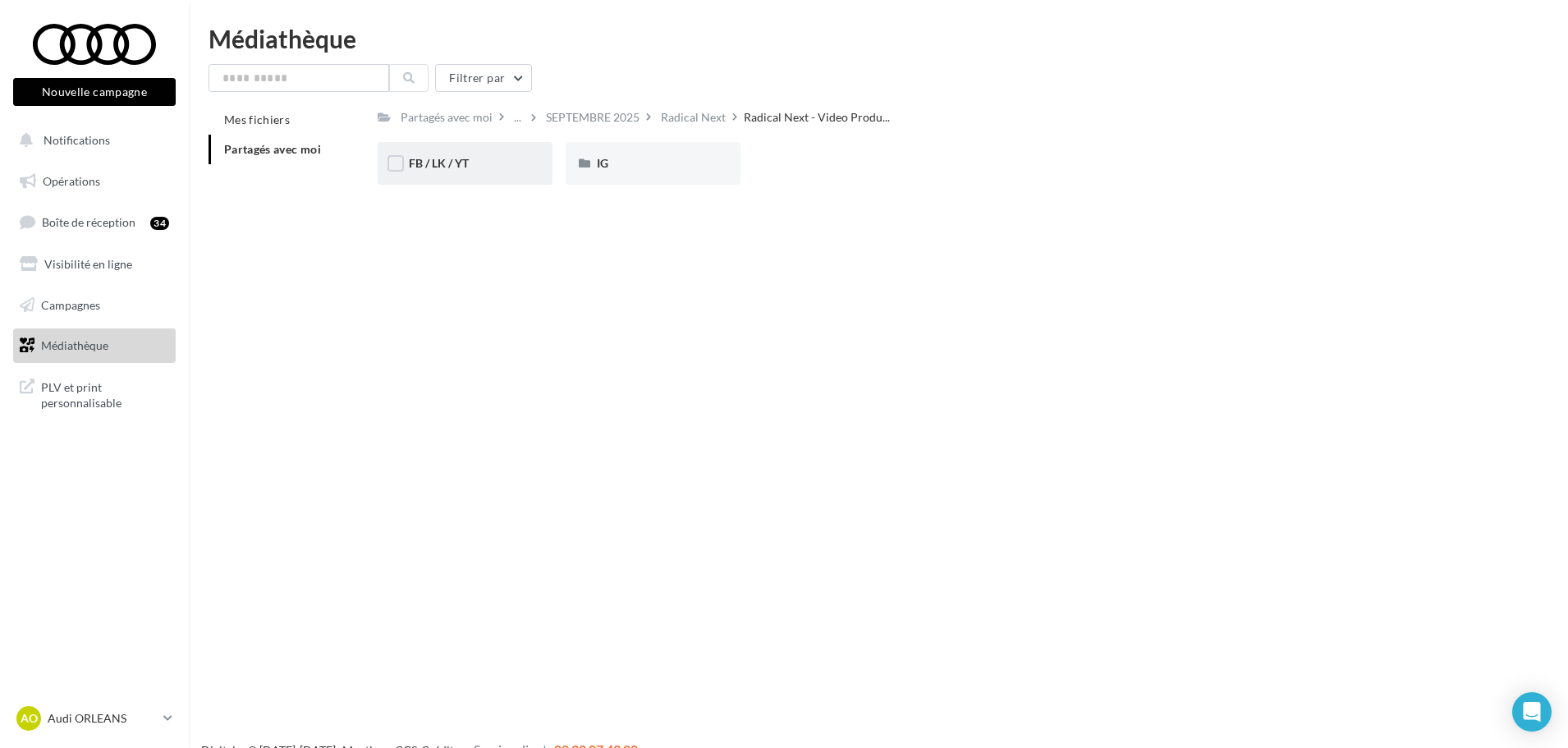
click at [480, 166] on div "FB / LK / YT" at bounding box center [464, 163] width 112 height 16
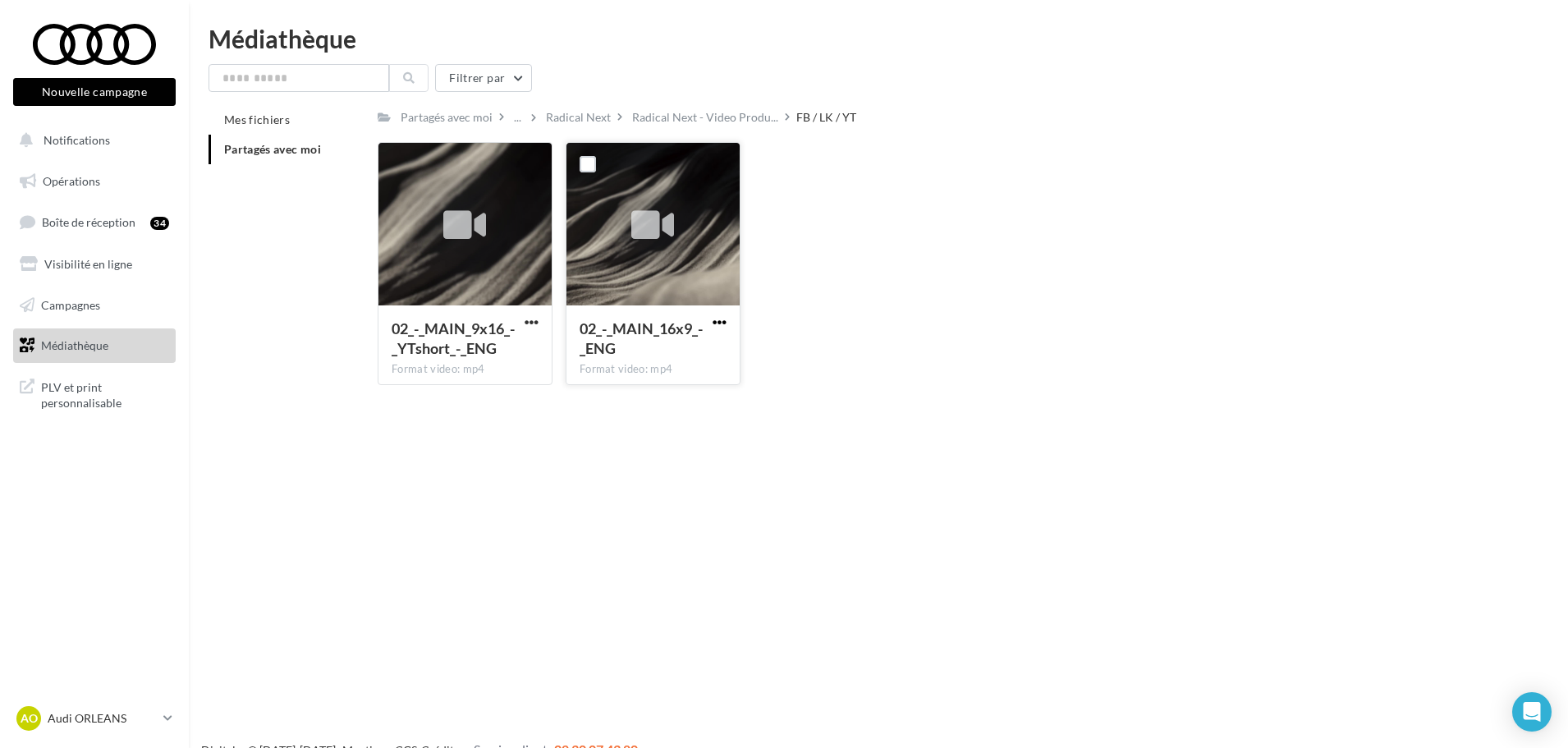
click at [714, 322] on span "button" at bounding box center [719, 322] width 14 height 14
click at [631, 351] on button "Télécharger" at bounding box center [647, 354] width 164 height 43
